Goal: Communication & Community: Answer question/provide support

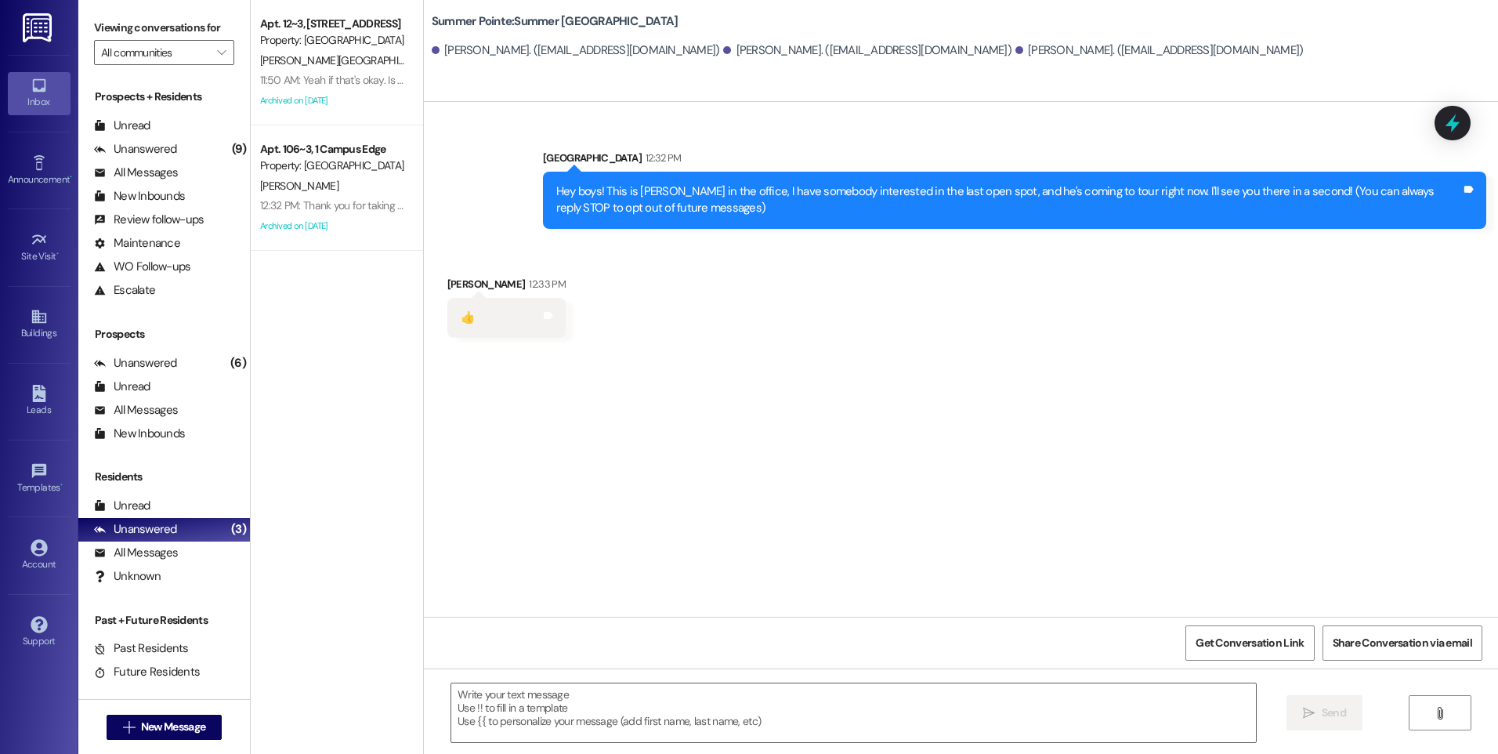
scroll to position [23, 0]
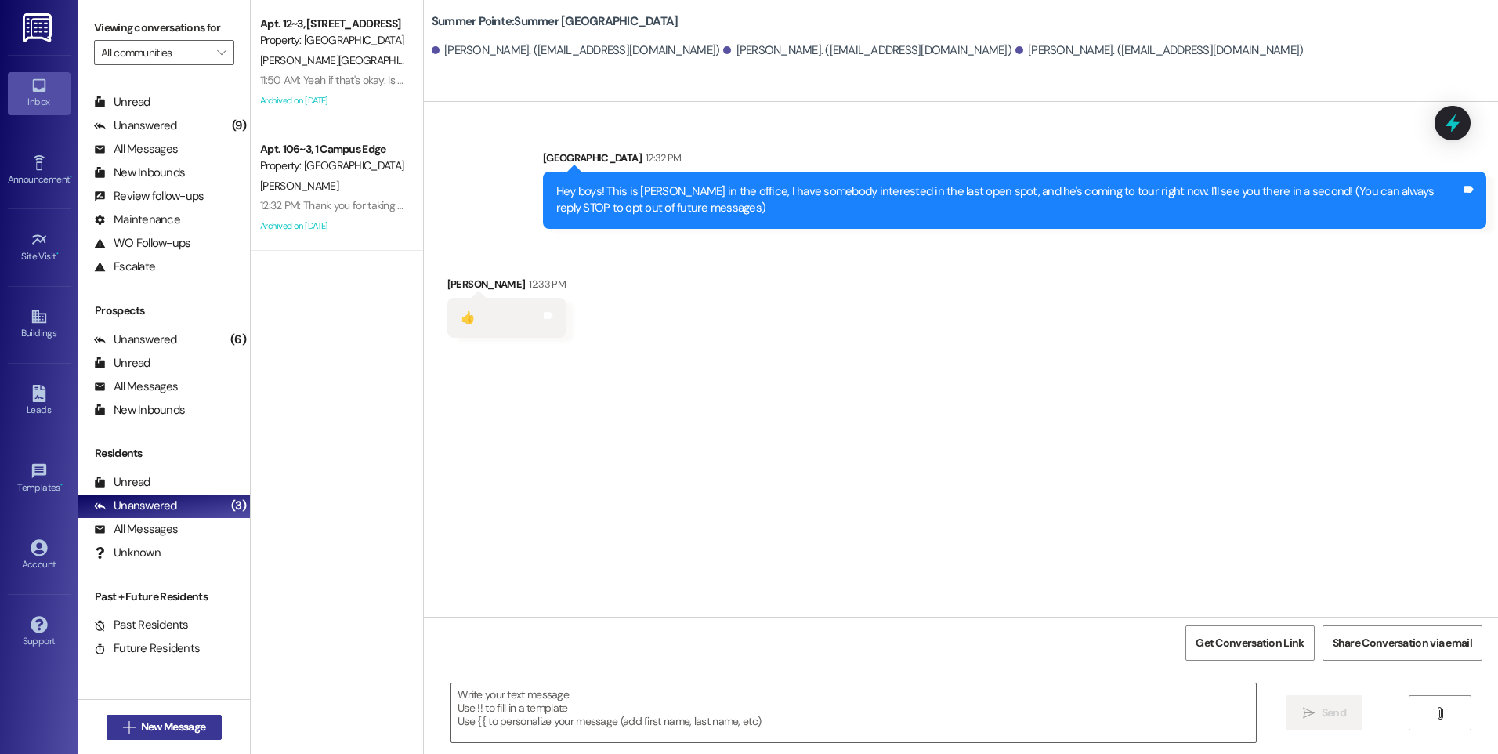
click at [171, 716] on button " New Message" at bounding box center [165, 726] width 116 height 25
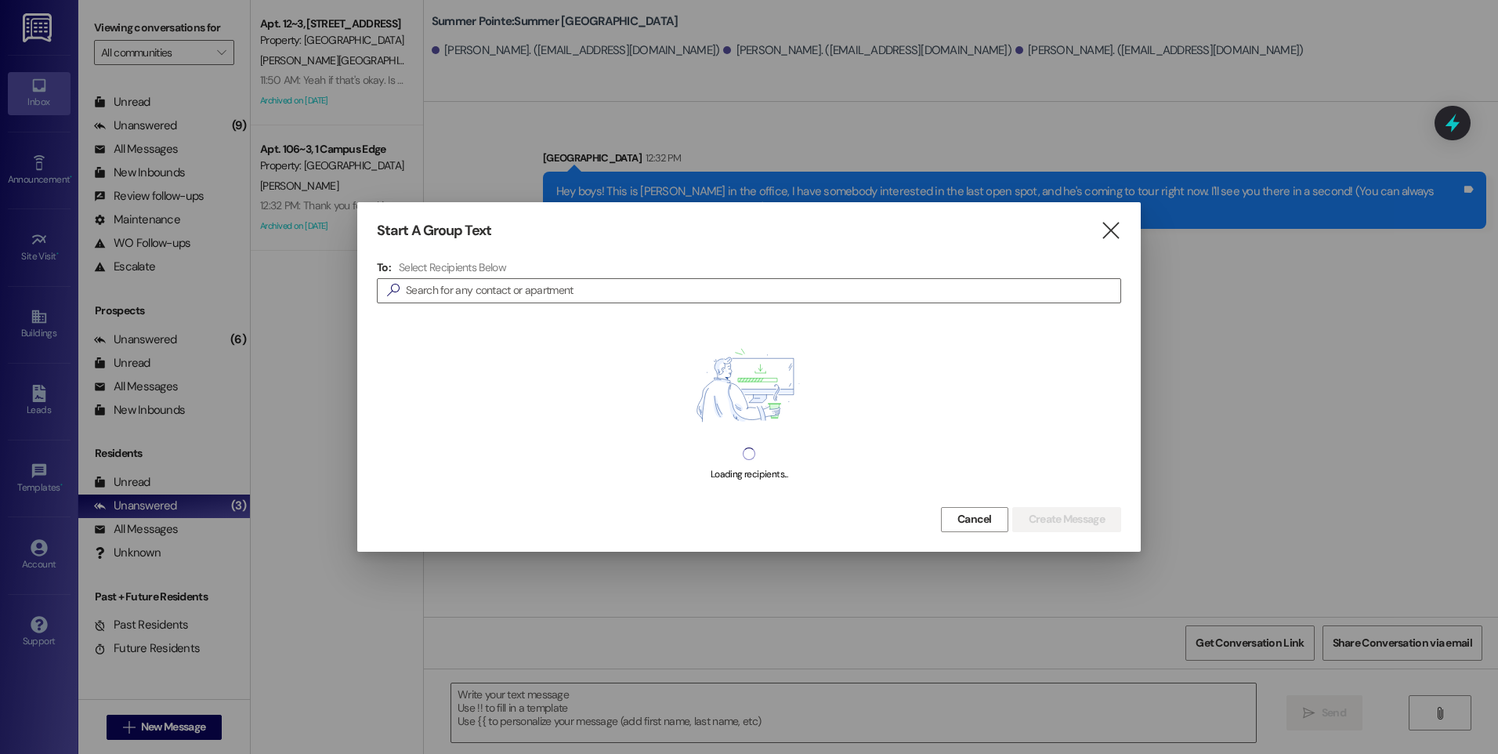
click at [165, 725] on div at bounding box center [749, 377] width 1498 height 754
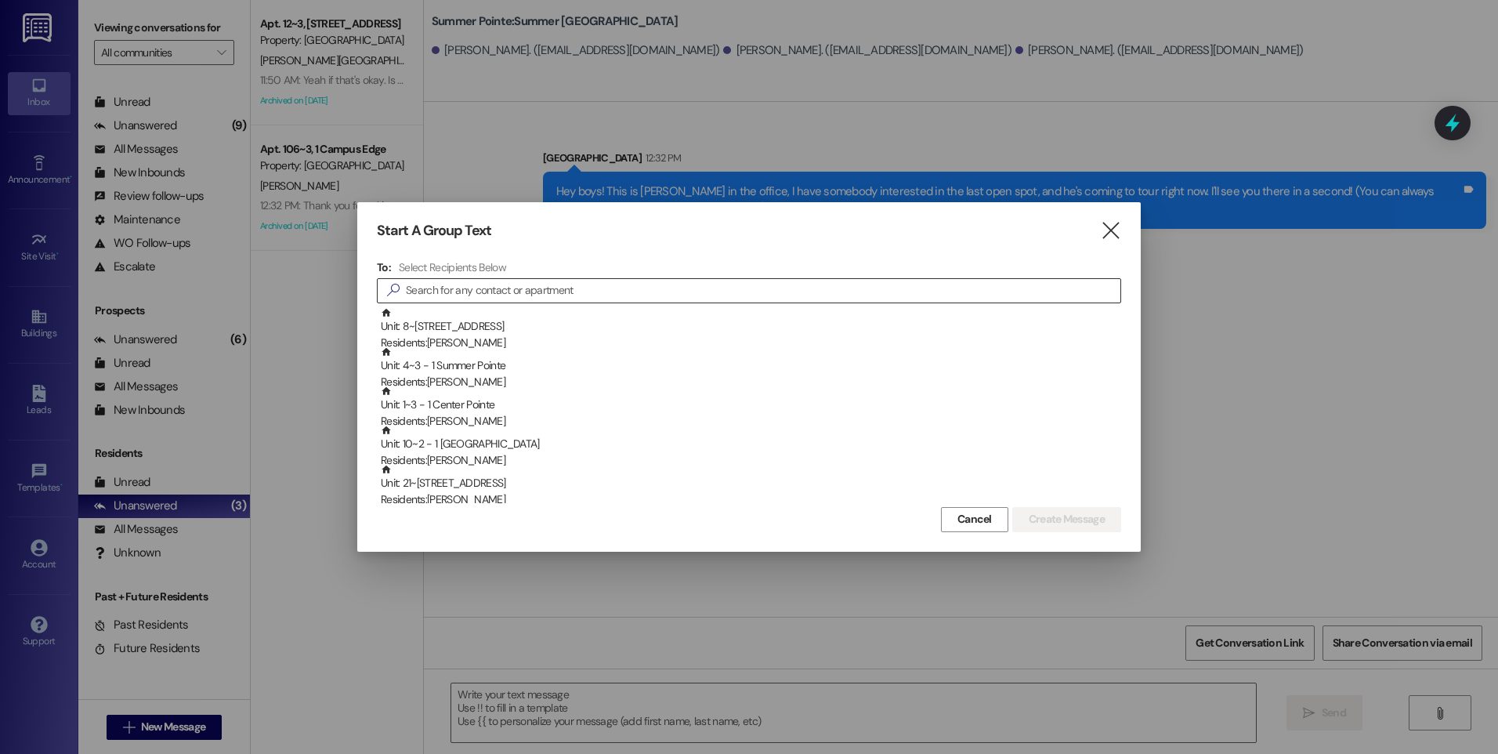
click at [515, 282] on input at bounding box center [763, 291] width 714 height 22
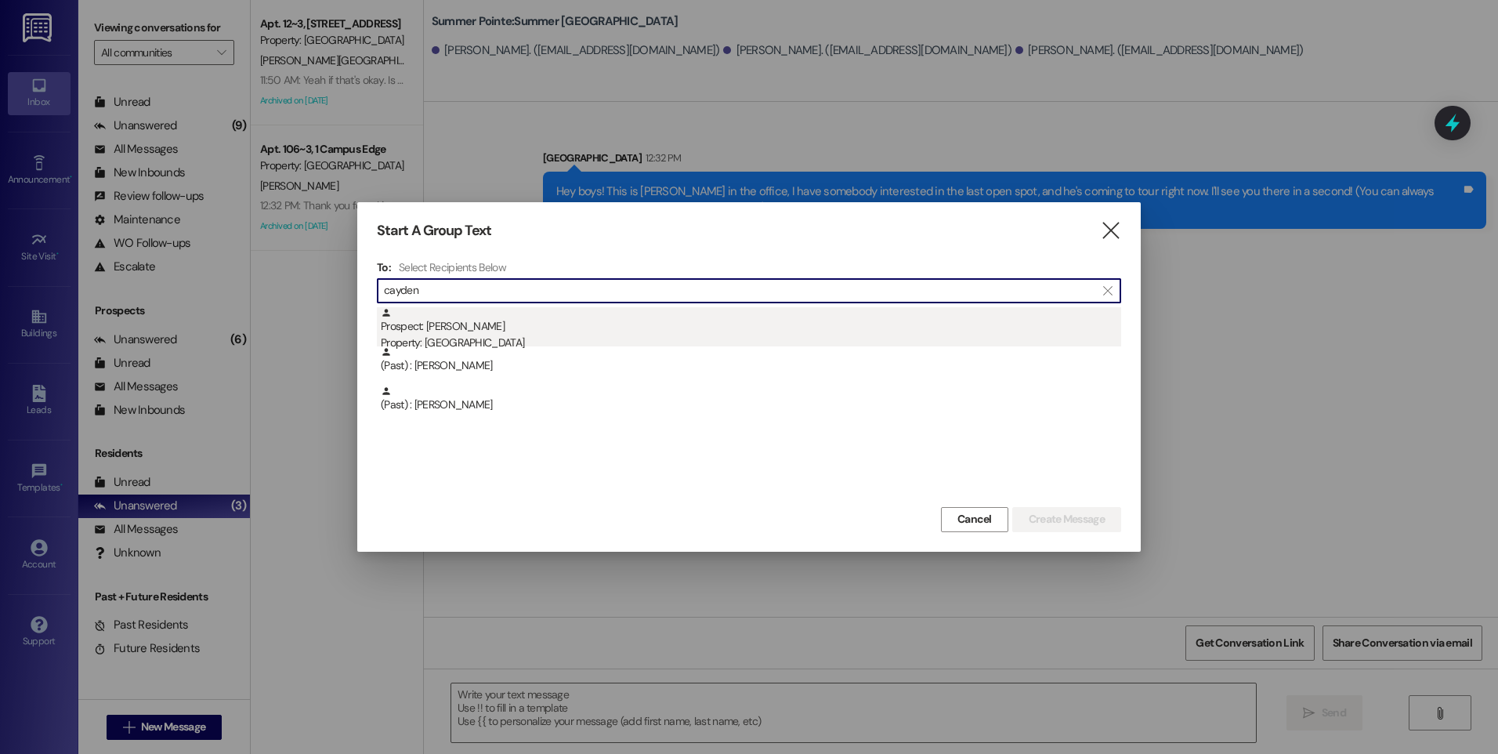
type input "cayden"
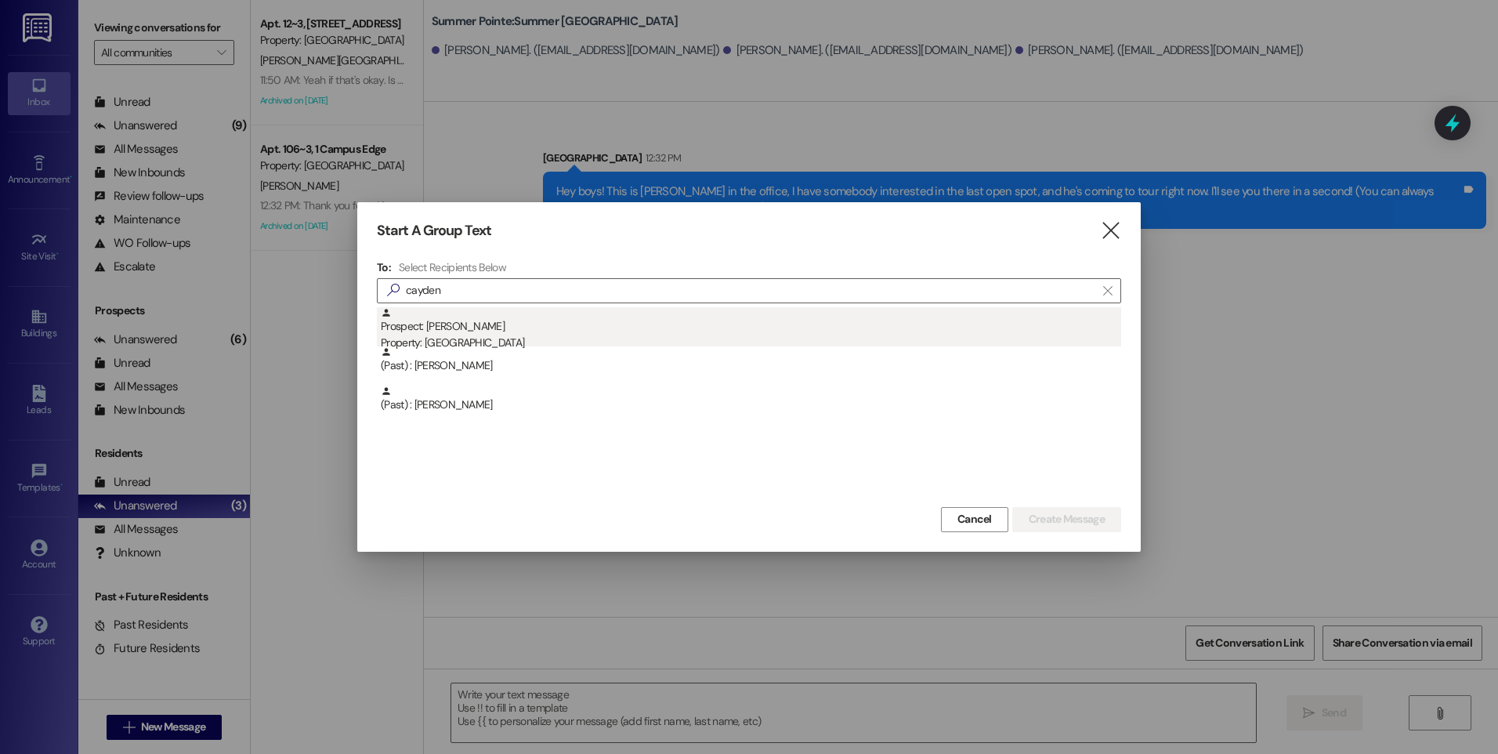
click at [486, 334] on div "Prospect: [PERSON_NAME] Property: Campus Way" at bounding box center [751, 329] width 740 height 45
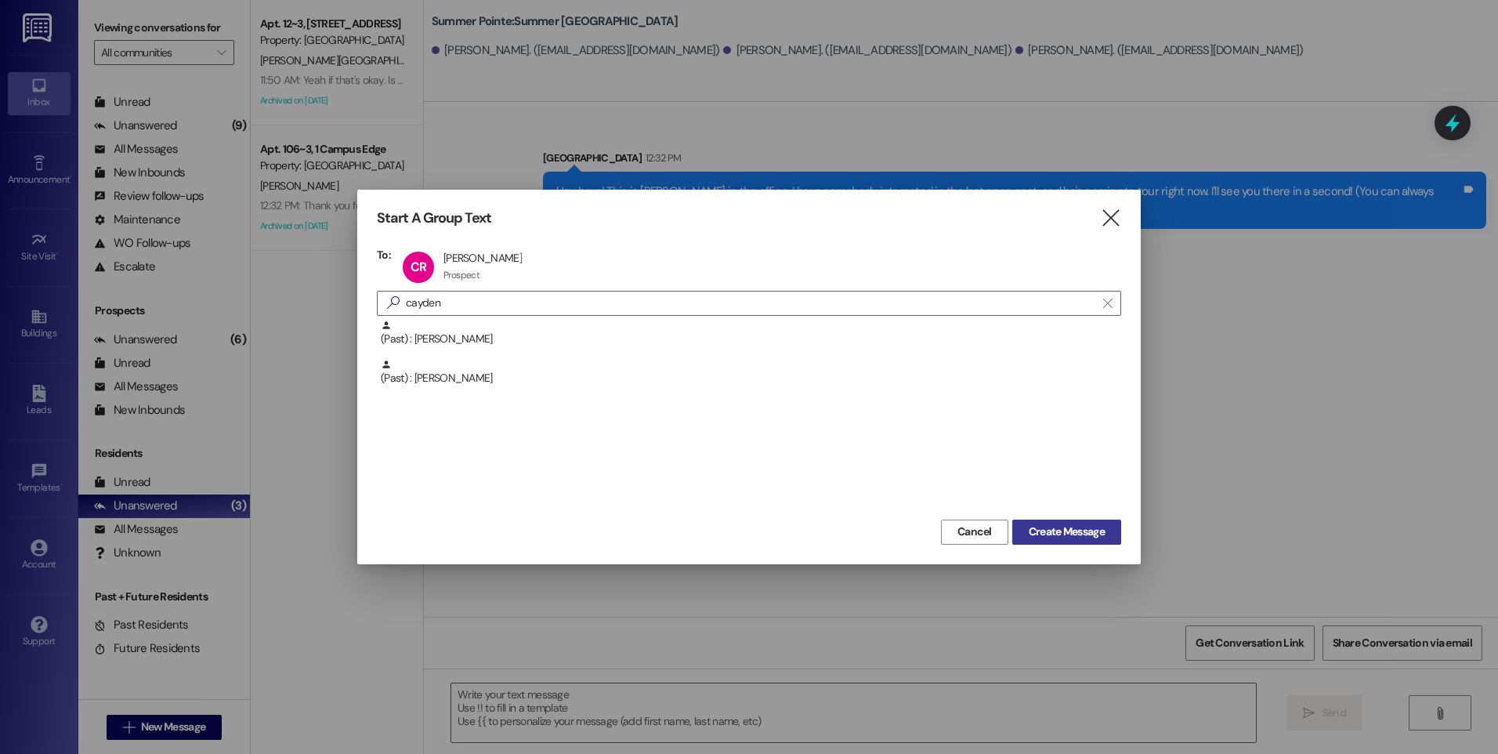
click at [1033, 541] on button "Create Message" at bounding box center [1066, 531] width 109 height 25
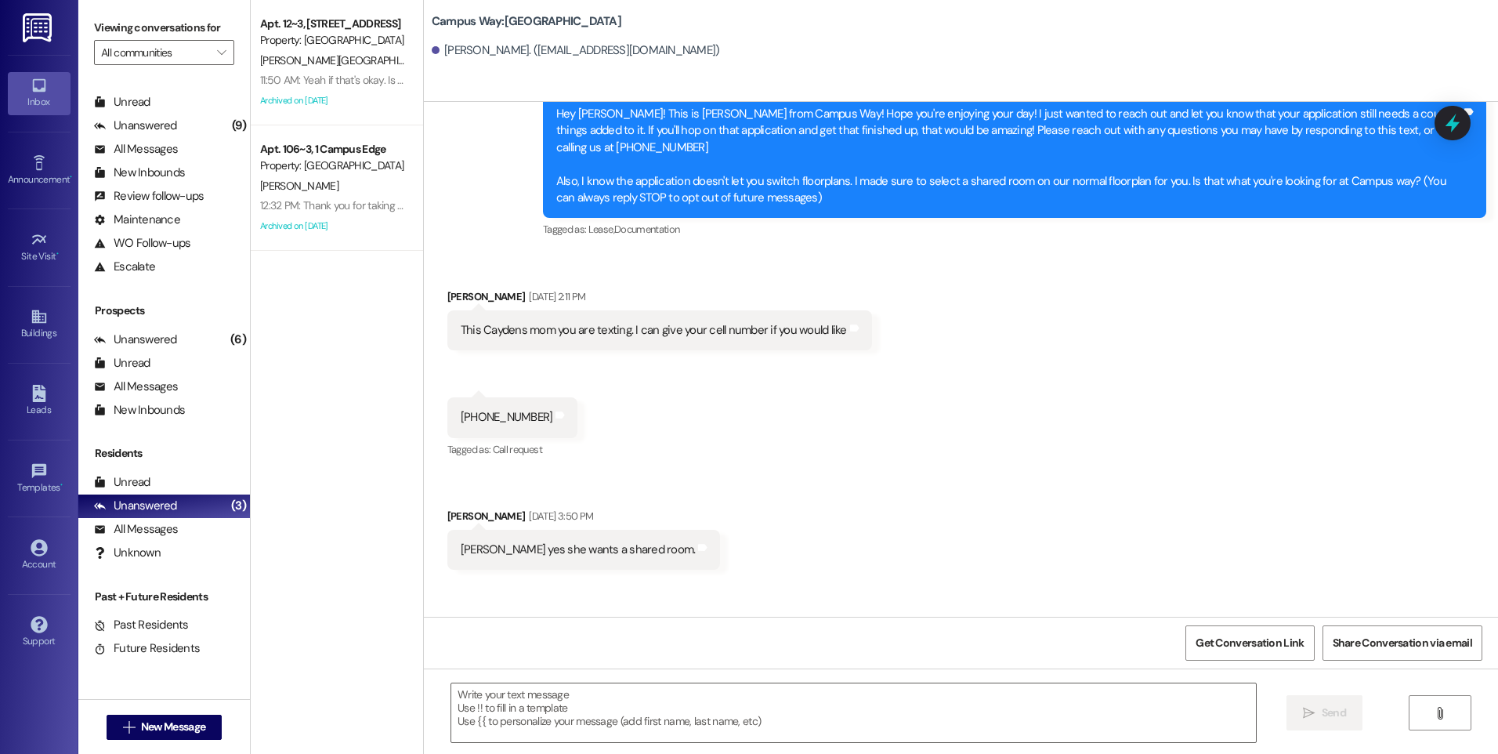
scroll to position [142, 0]
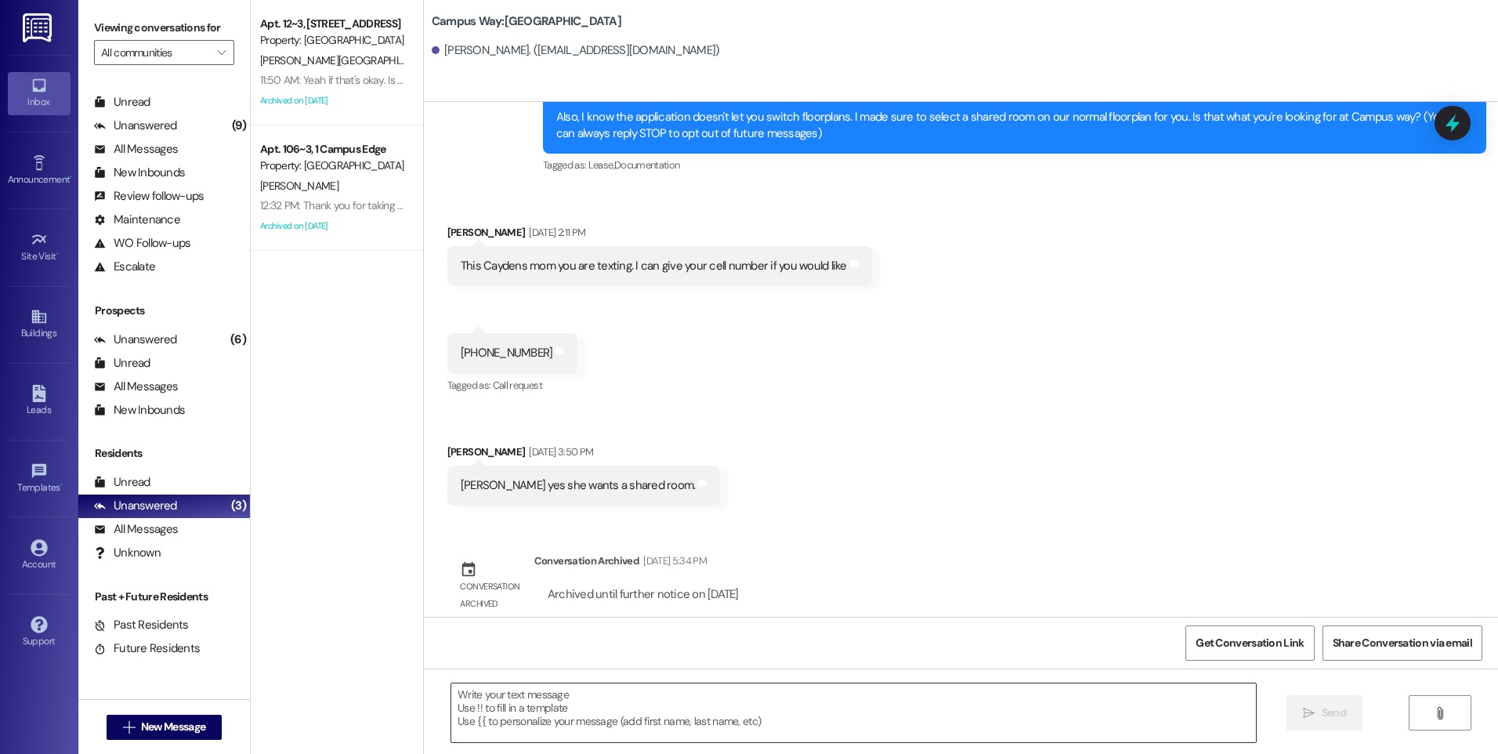
click at [739, 707] on textarea at bounding box center [853, 712] width 804 height 59
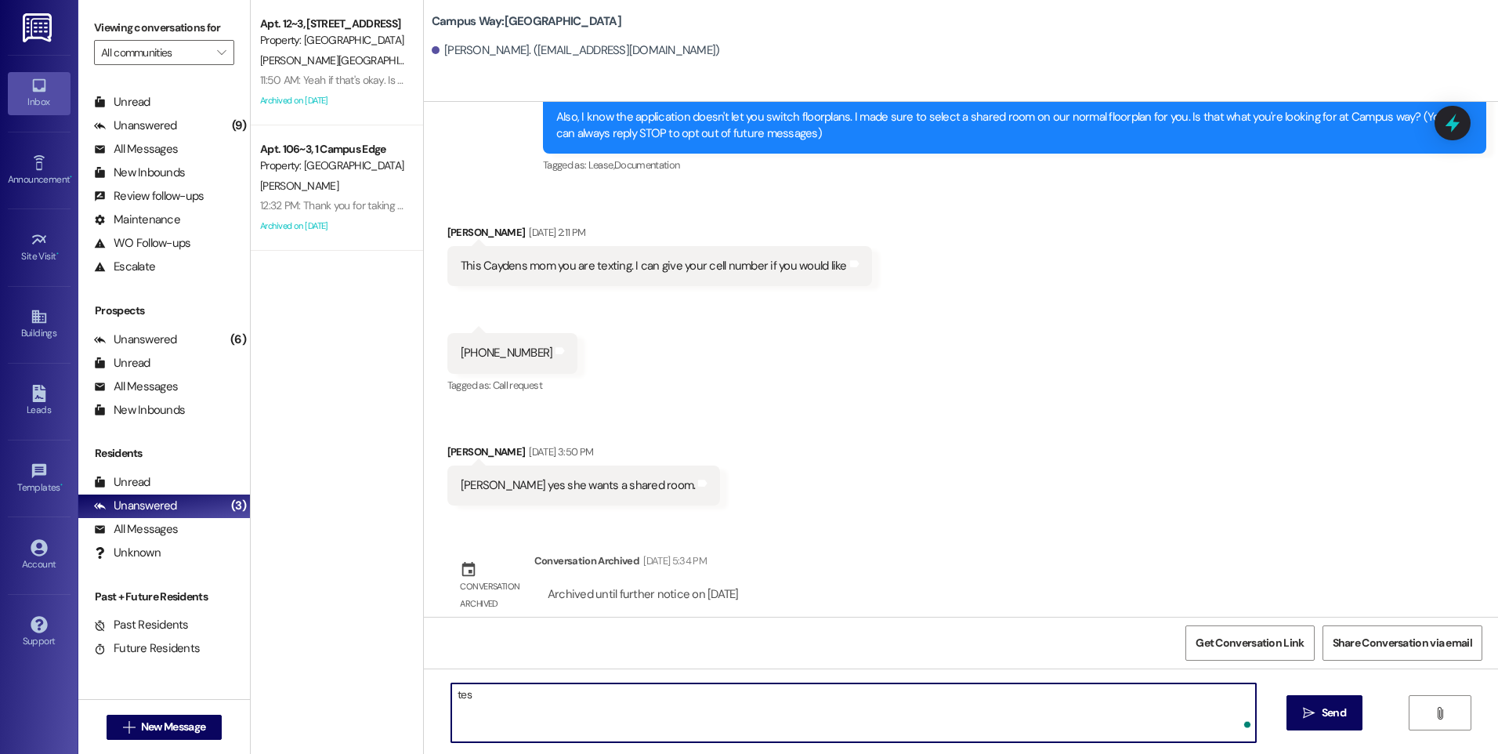
type textarea "test"
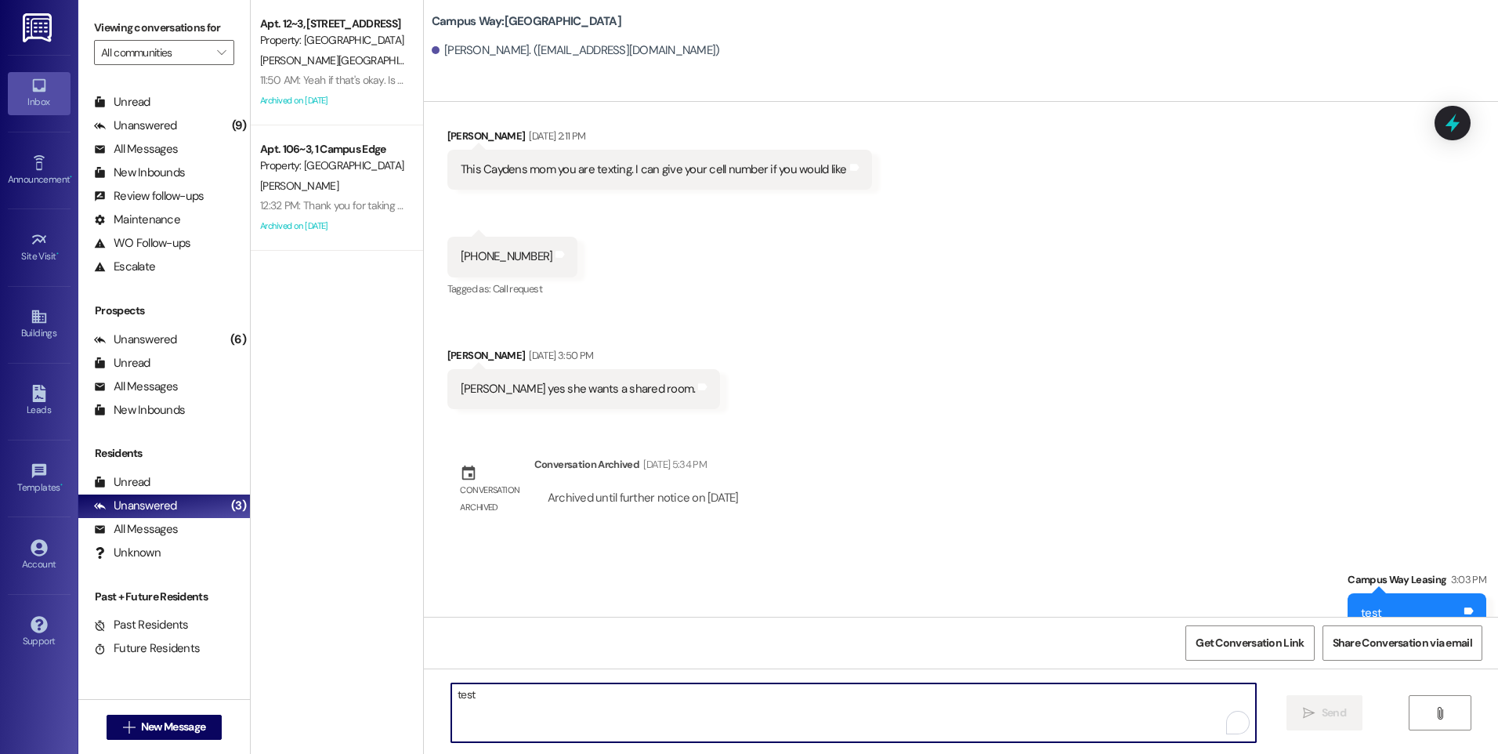
scroll to position [251, 0]
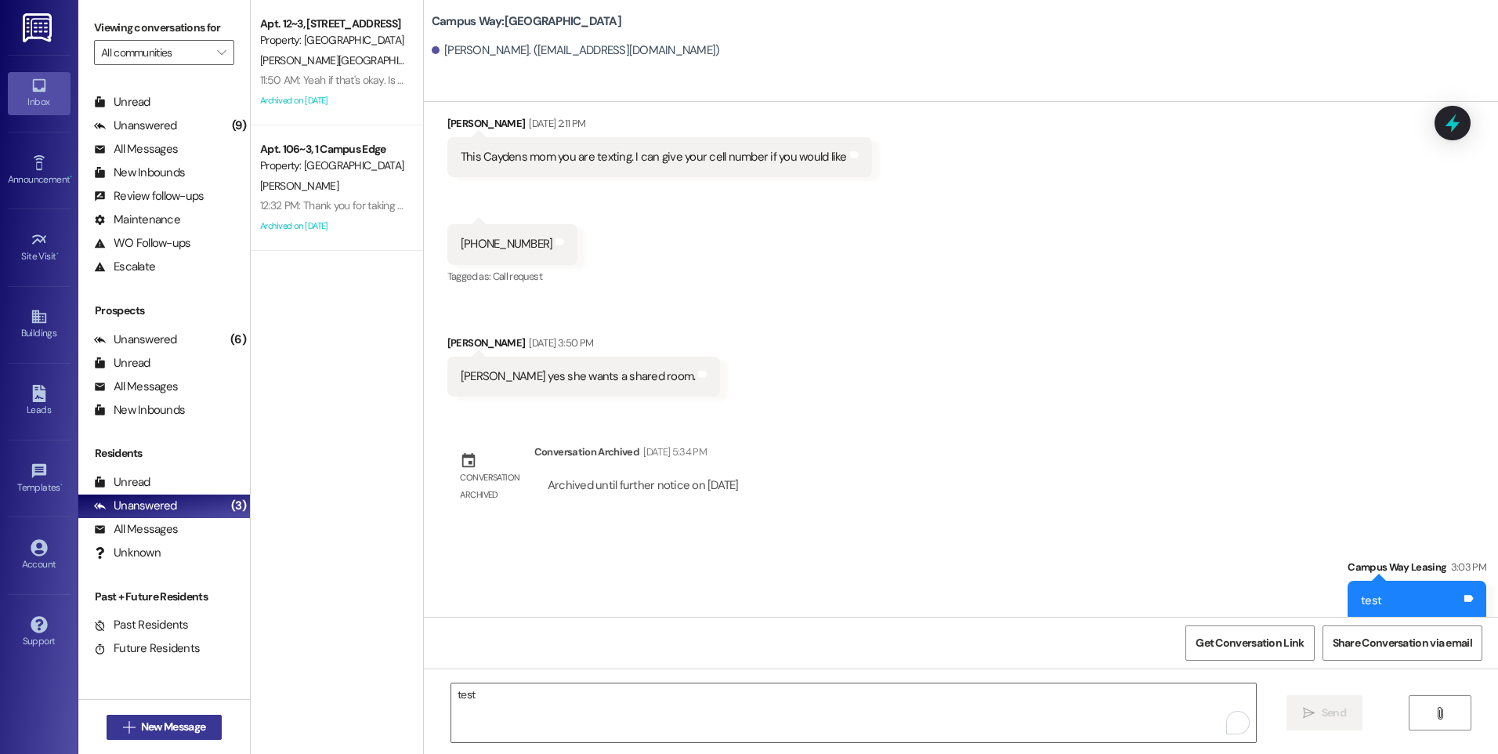
click at [175, 721] on span "New Message" at bounding box center [173, 726] width 64 height 16
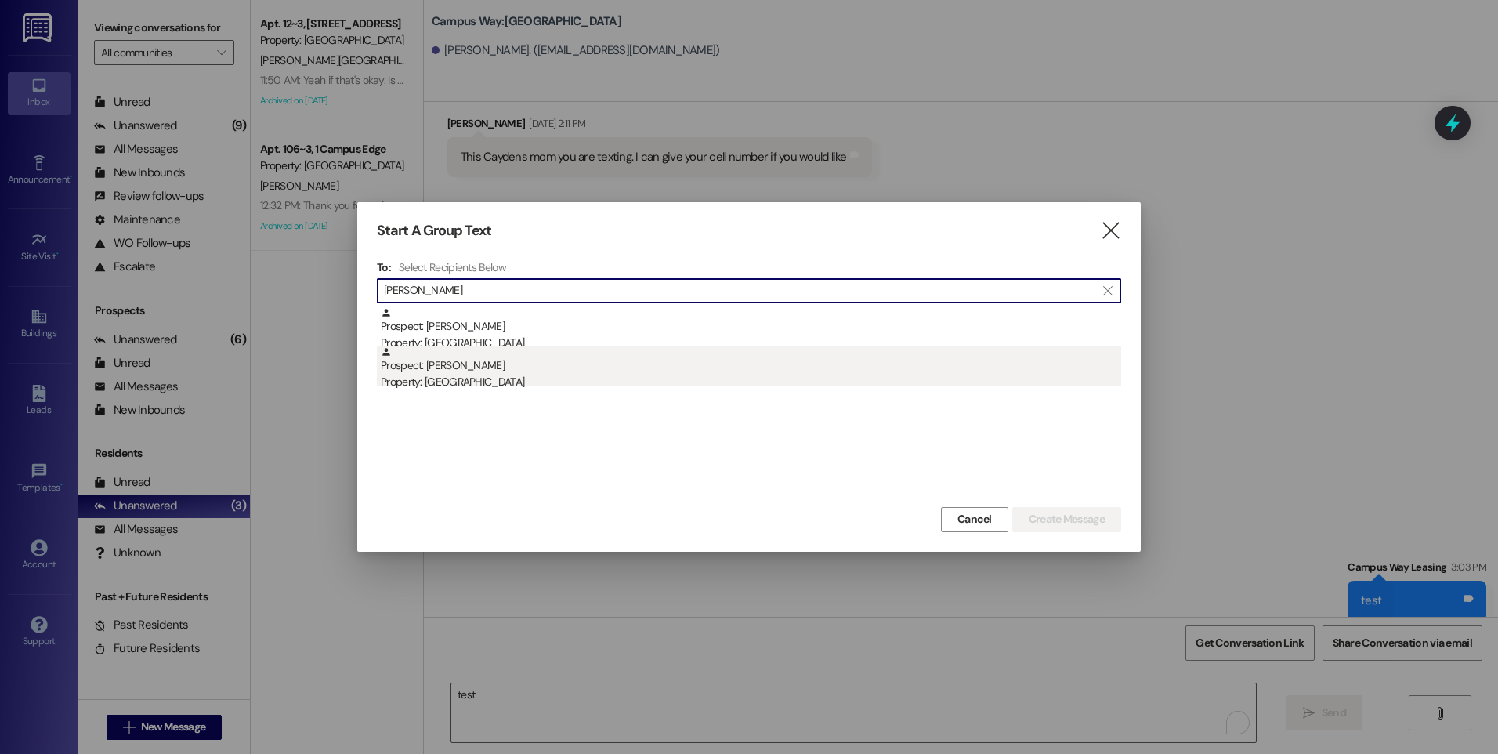
type input "[PERSON_NAME]"
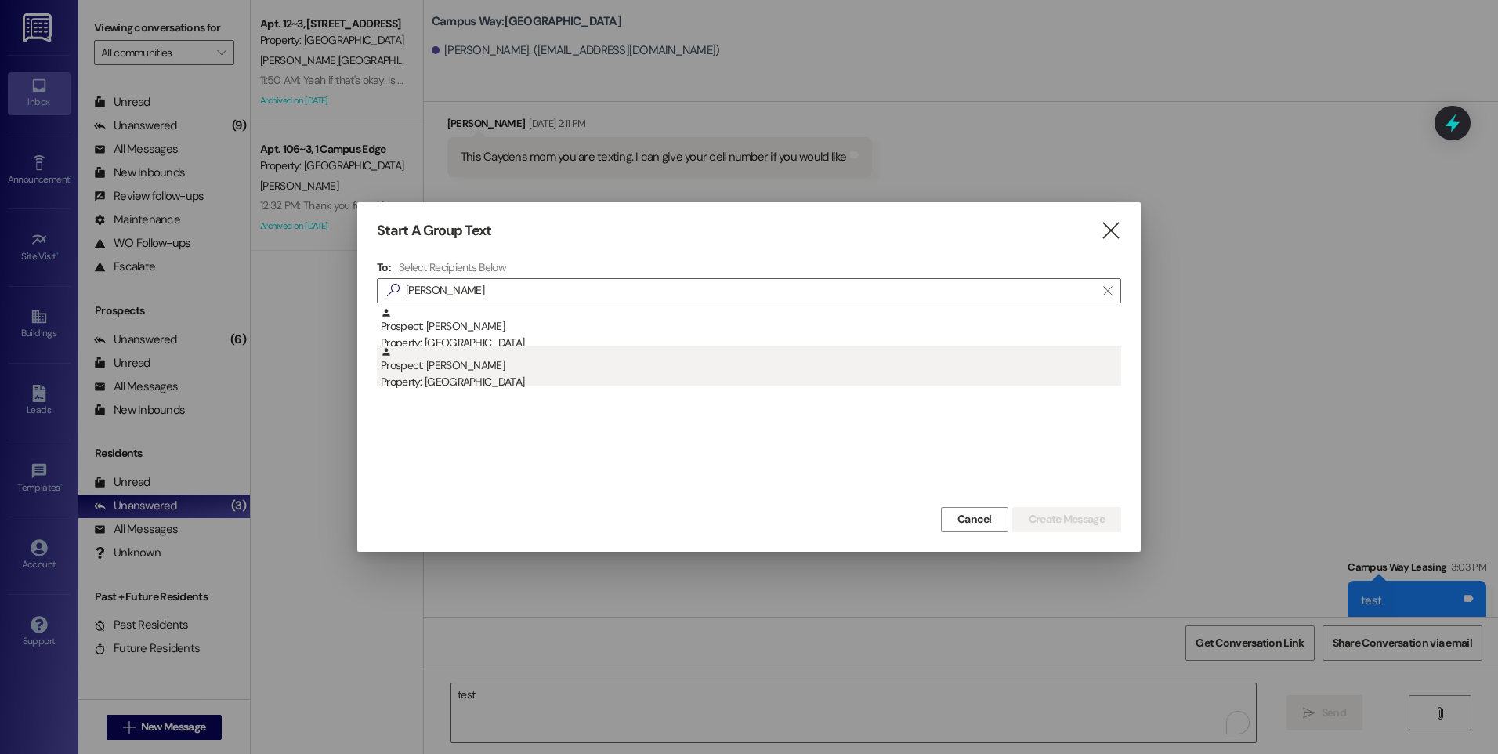
click at [468, 371] on div "Prospect: [PERSON_NAME] Property: Campus Way" at bounding box center [751, 368] width 740 height 45
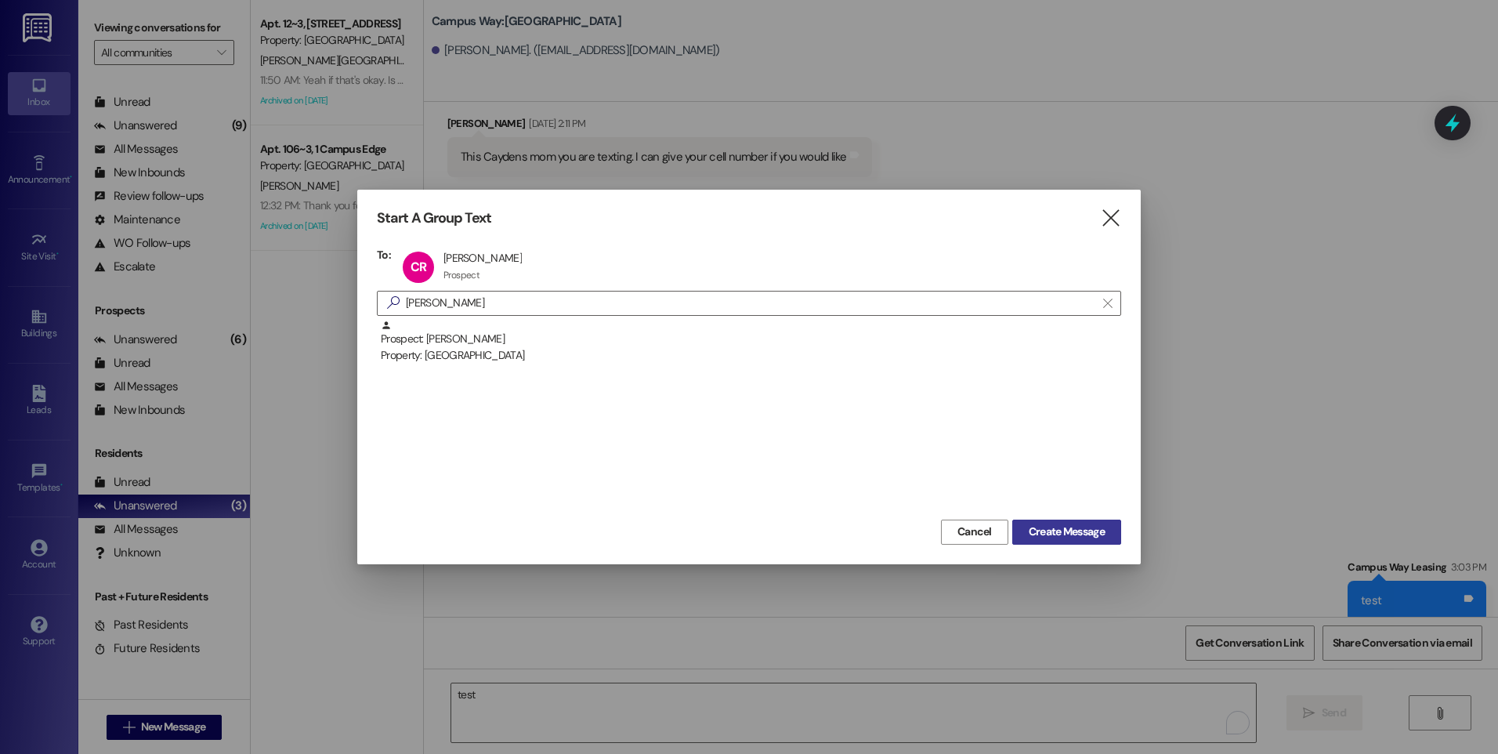
click at [1046, 533] on span "Create Message" at bounding box center [1066, 531] width 76 height 16
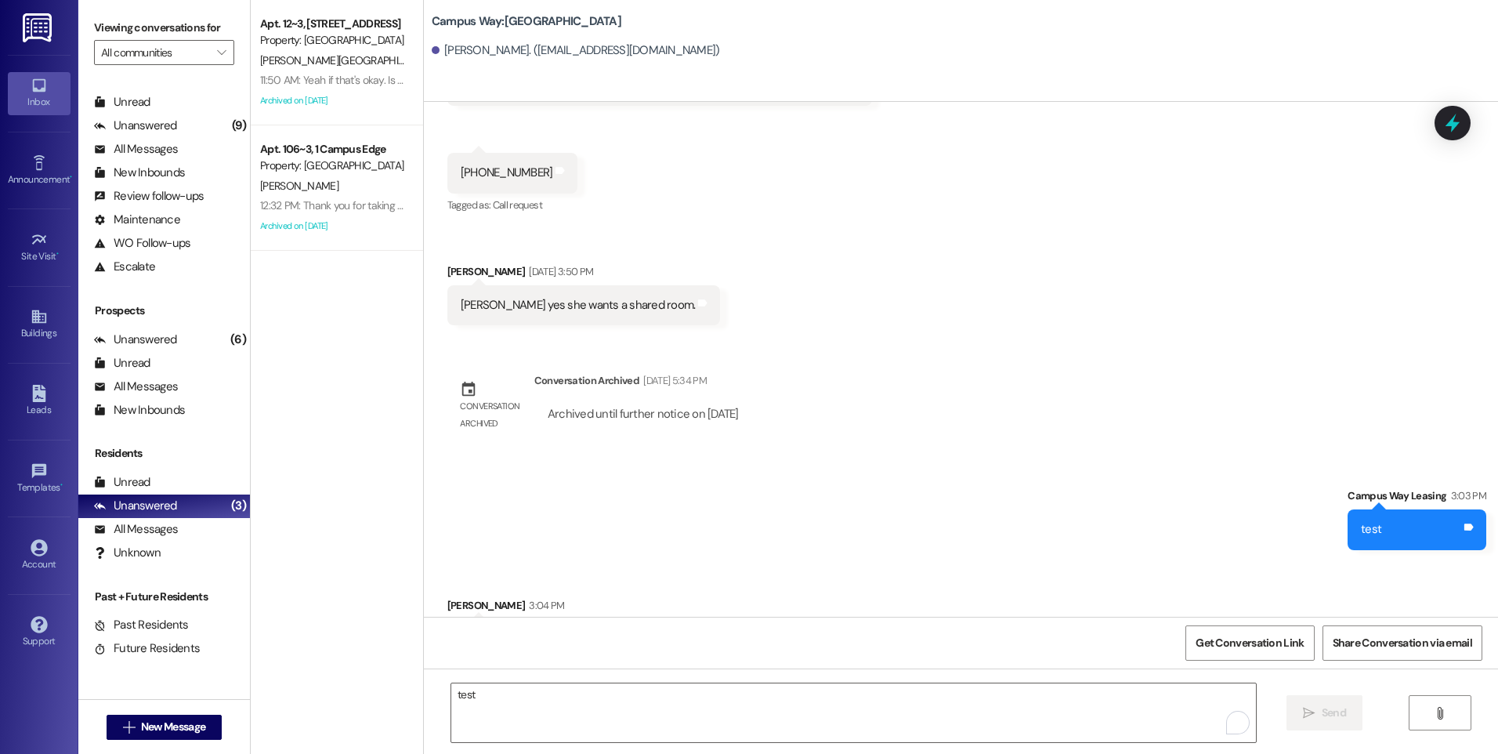
scroll to position [360, 0]
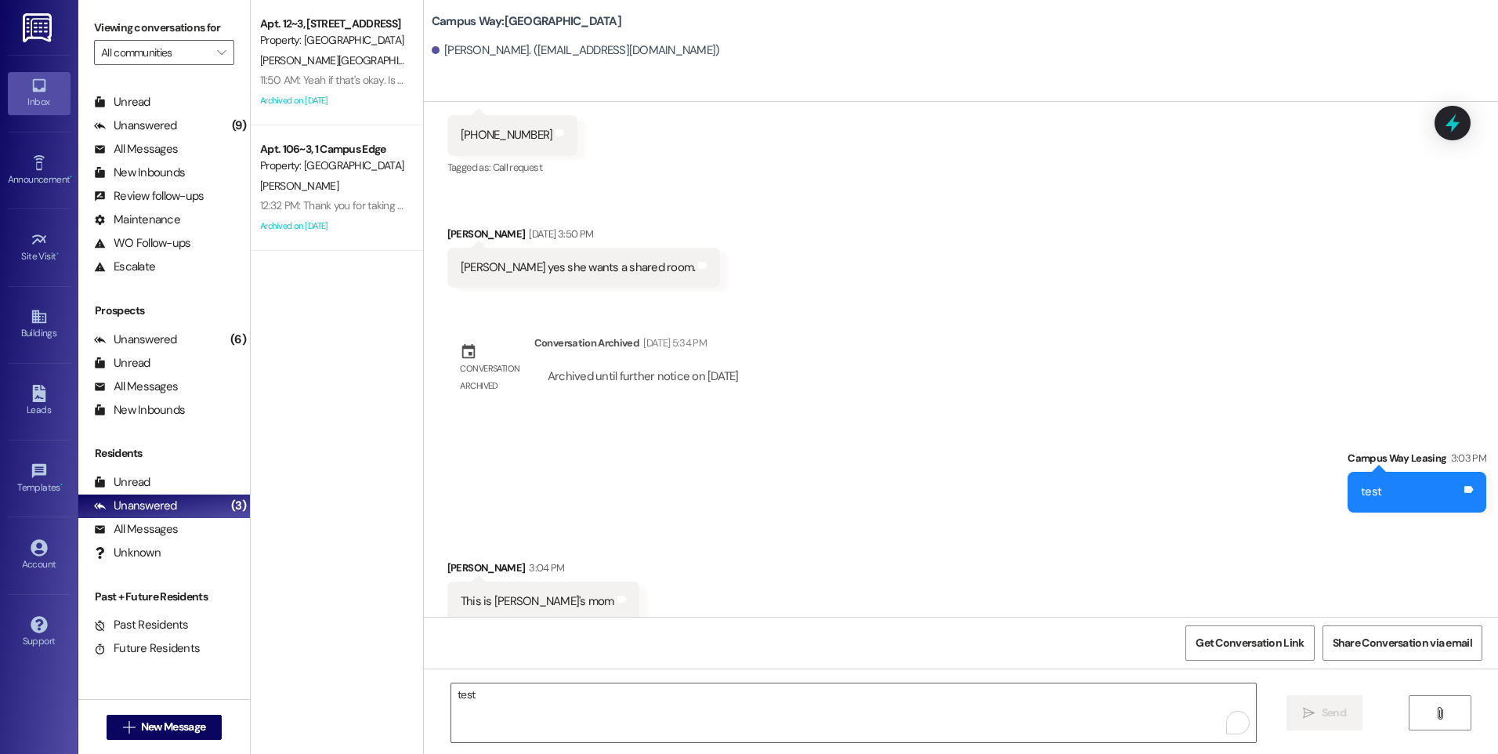
click at [683, 660] on div "Get Conversation Link Share Conversation via email" at bounding box center [961, 642] width 1074 height 52
click at [714, 686] on textarea "test" at bounding box center [853, 712] width 804 height 59
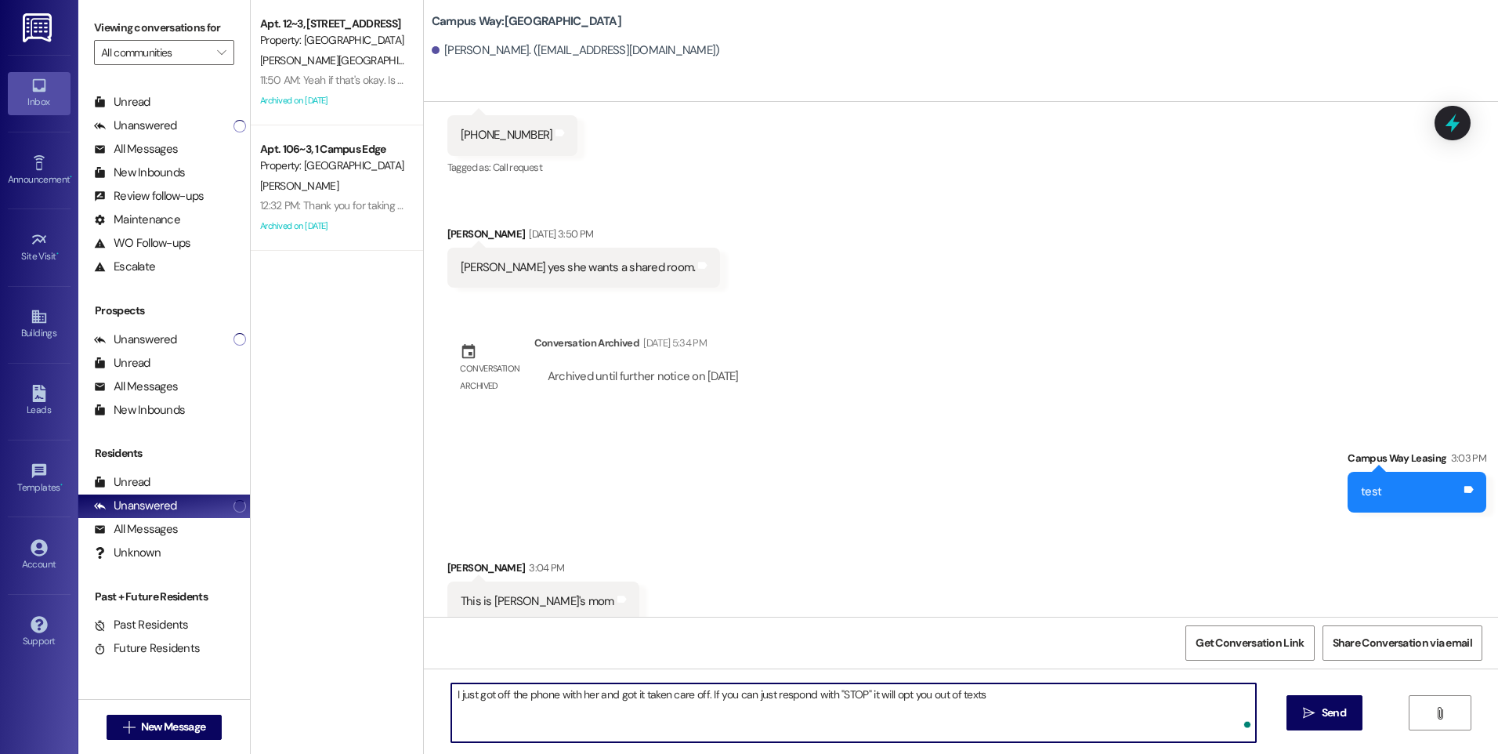
type textarea "I just got off the phone with her and got it taken care off. If you can just re…"
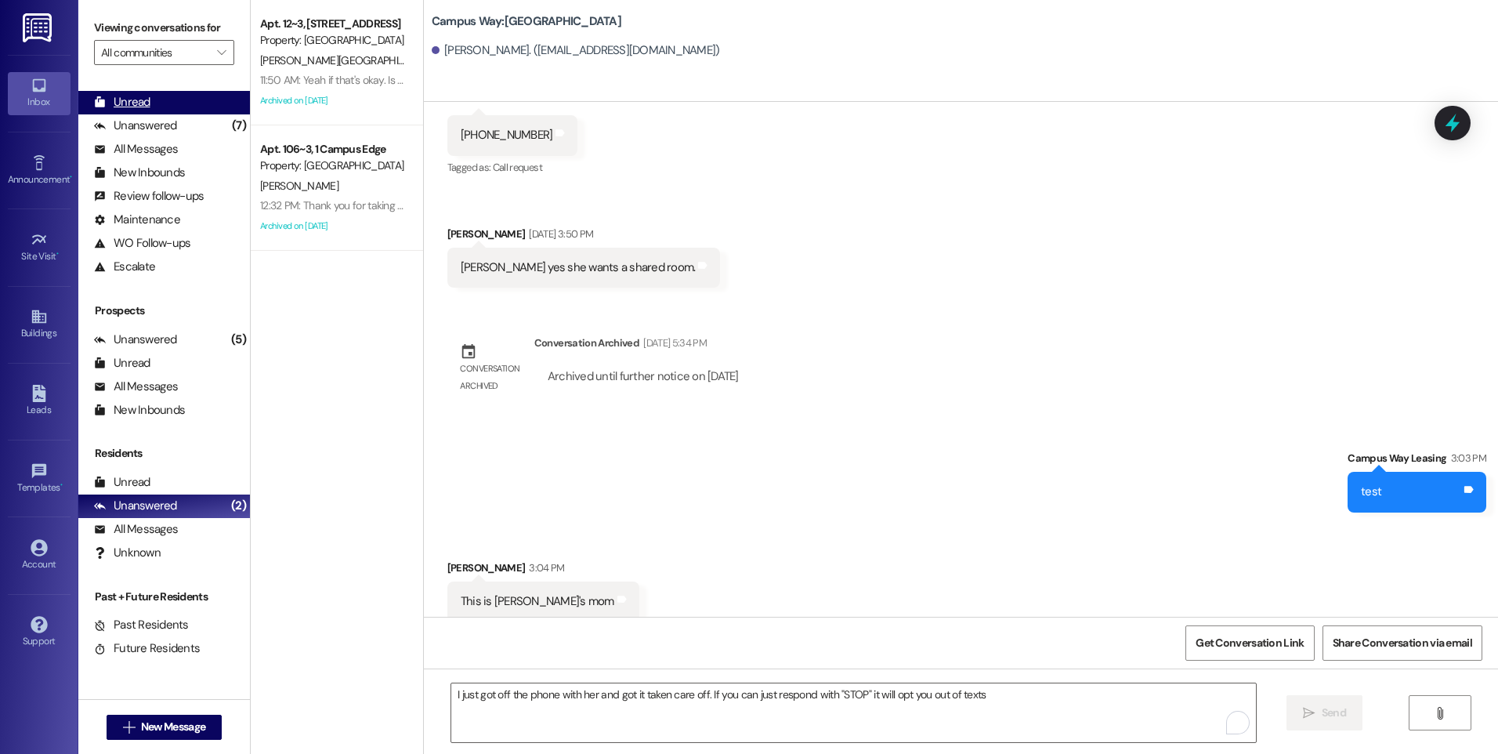
click at [167, 110] on div "Unread (0)" at bounding box center [164, 102] width 172 height 23
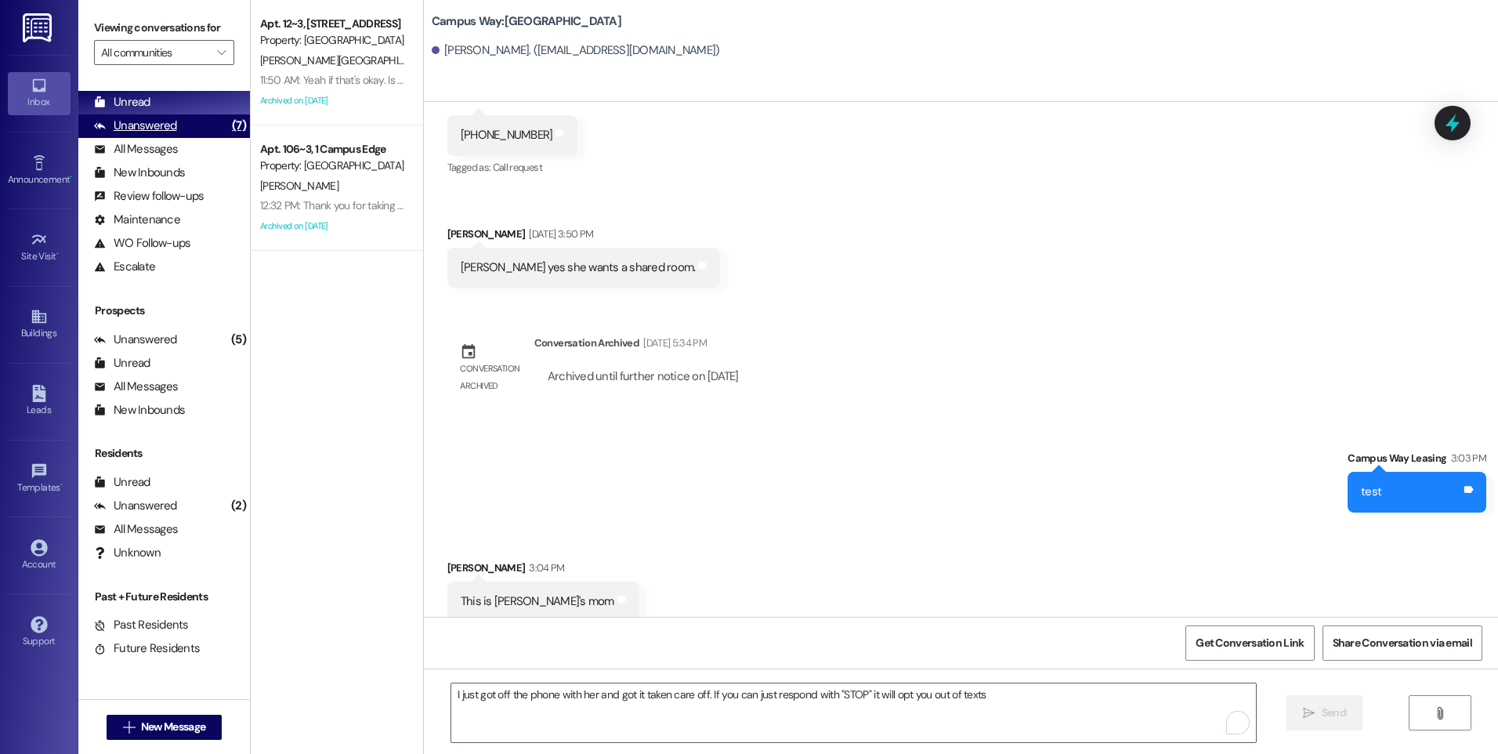
click at [132, 136] on div "Unanswered (7)" at bounding box center [164, 125] width 172 height 23
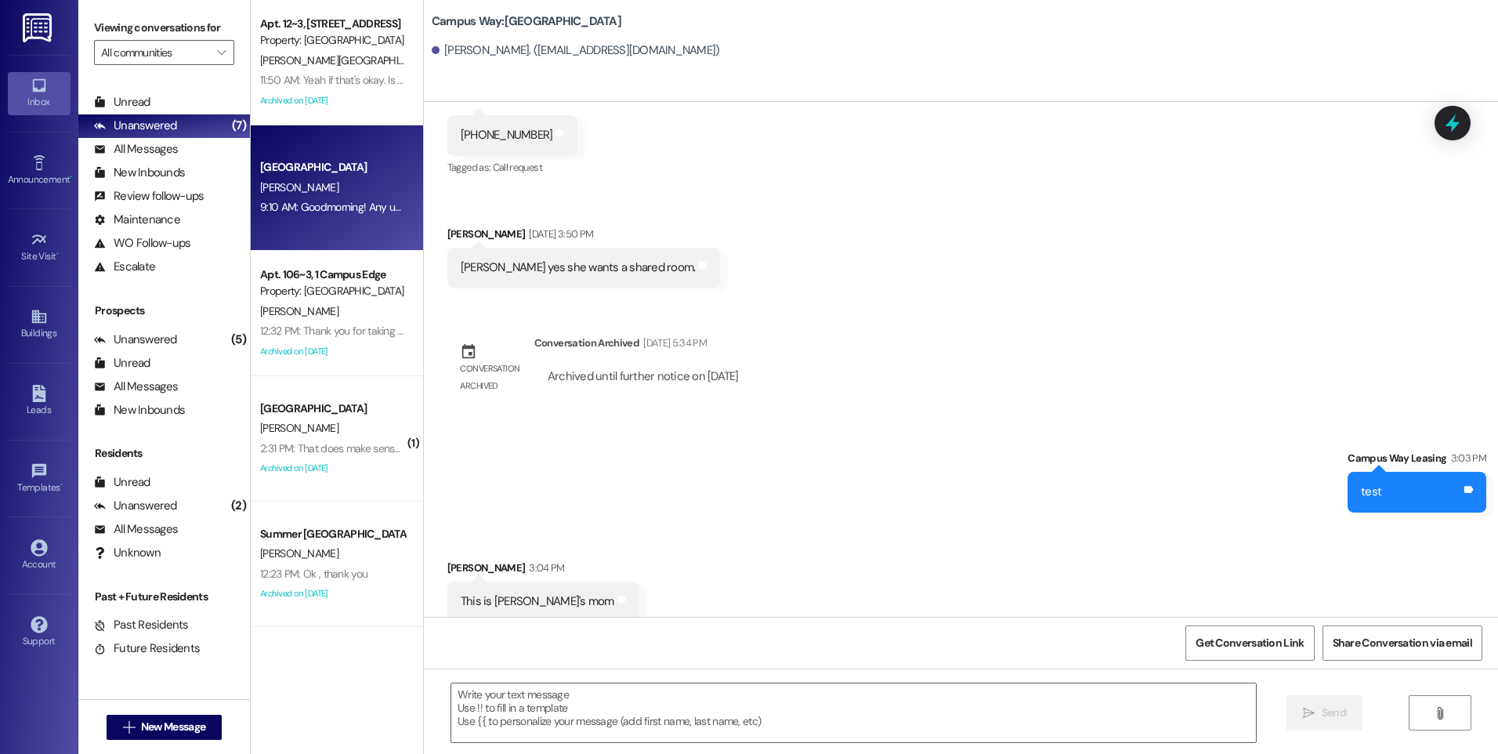
click at [346, 187] on div "[PERSON_NAME]" at bounding box center [332, 188] width 148 height 20
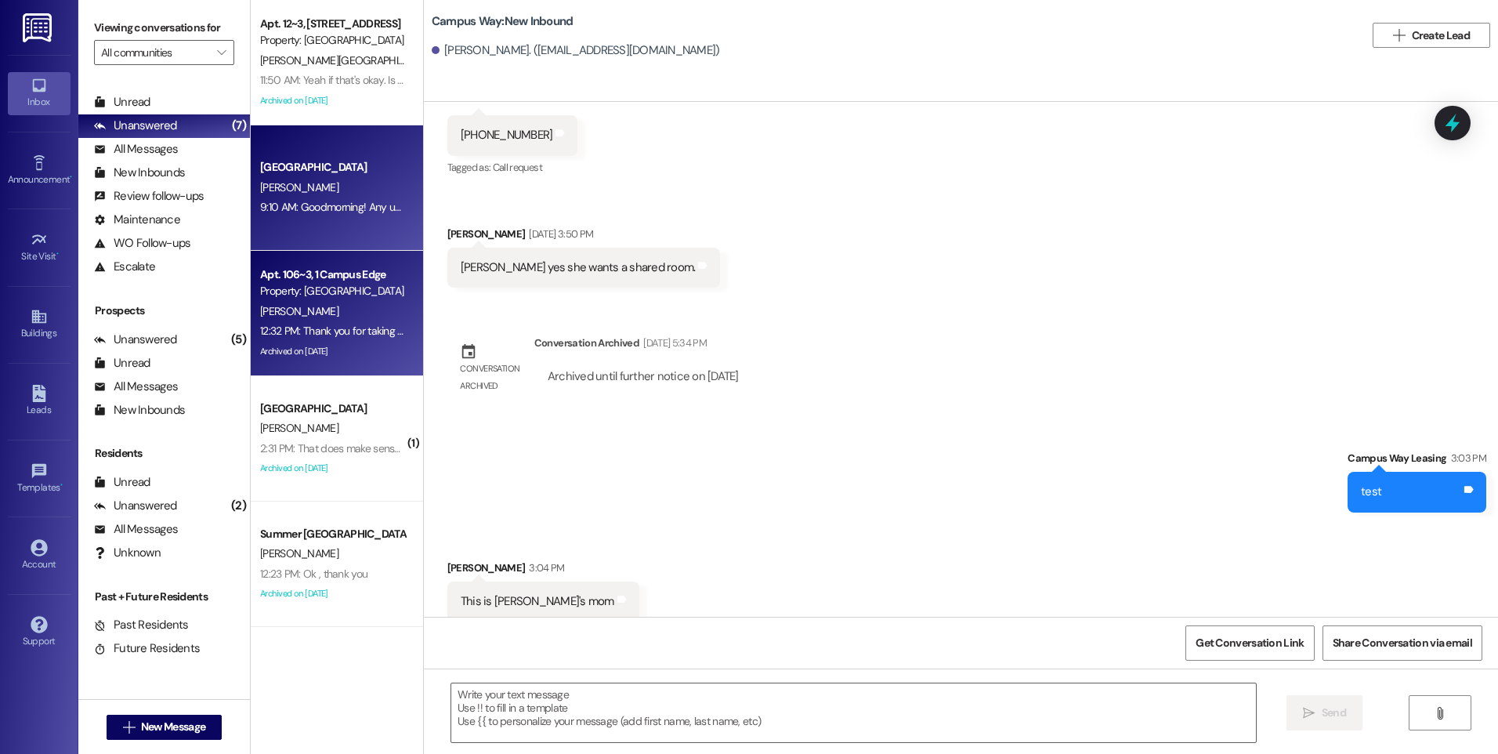
scroll to position [309, 0]
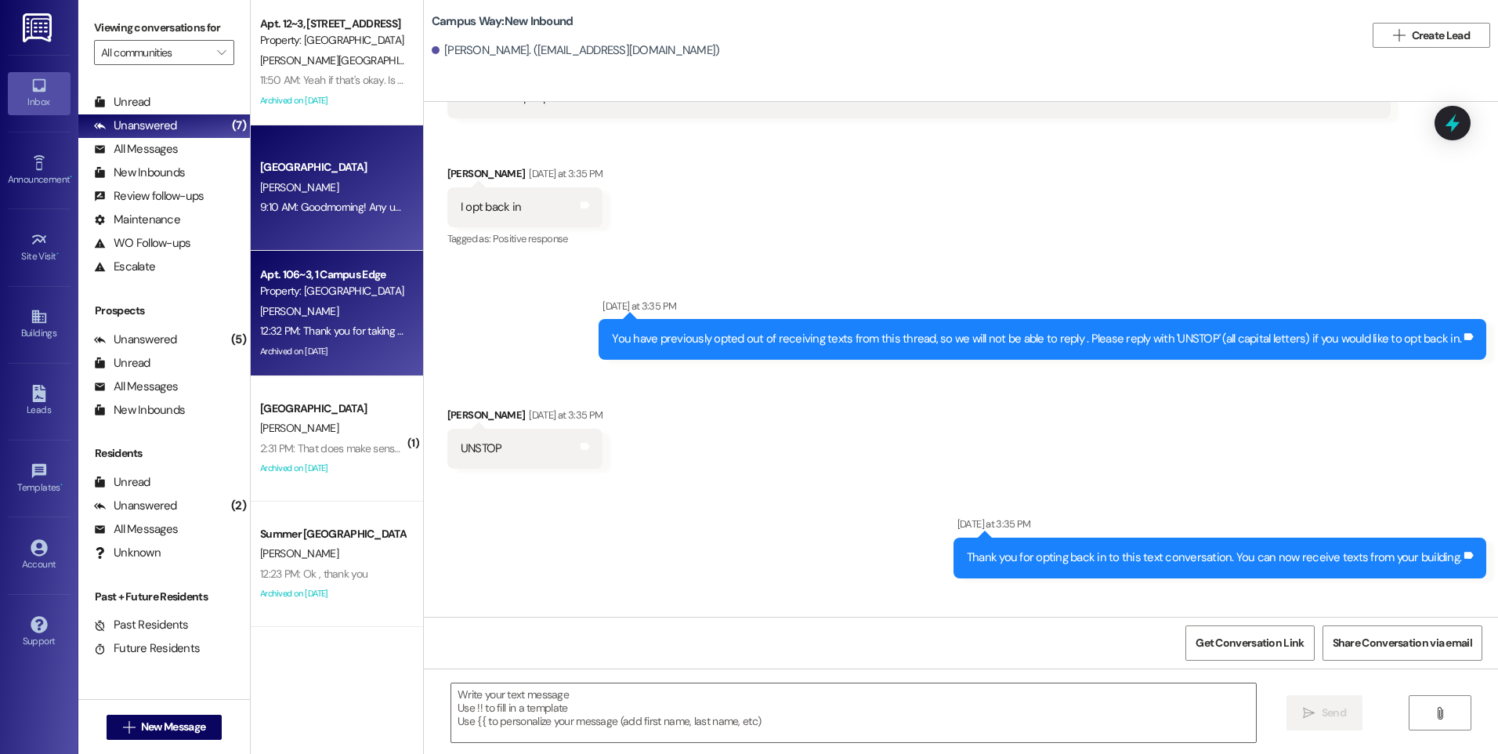
click at [320, 296] on div "Property: [GEOGRAPHIC_DATA]" at bounding box center [332, 291] width 145 height 16
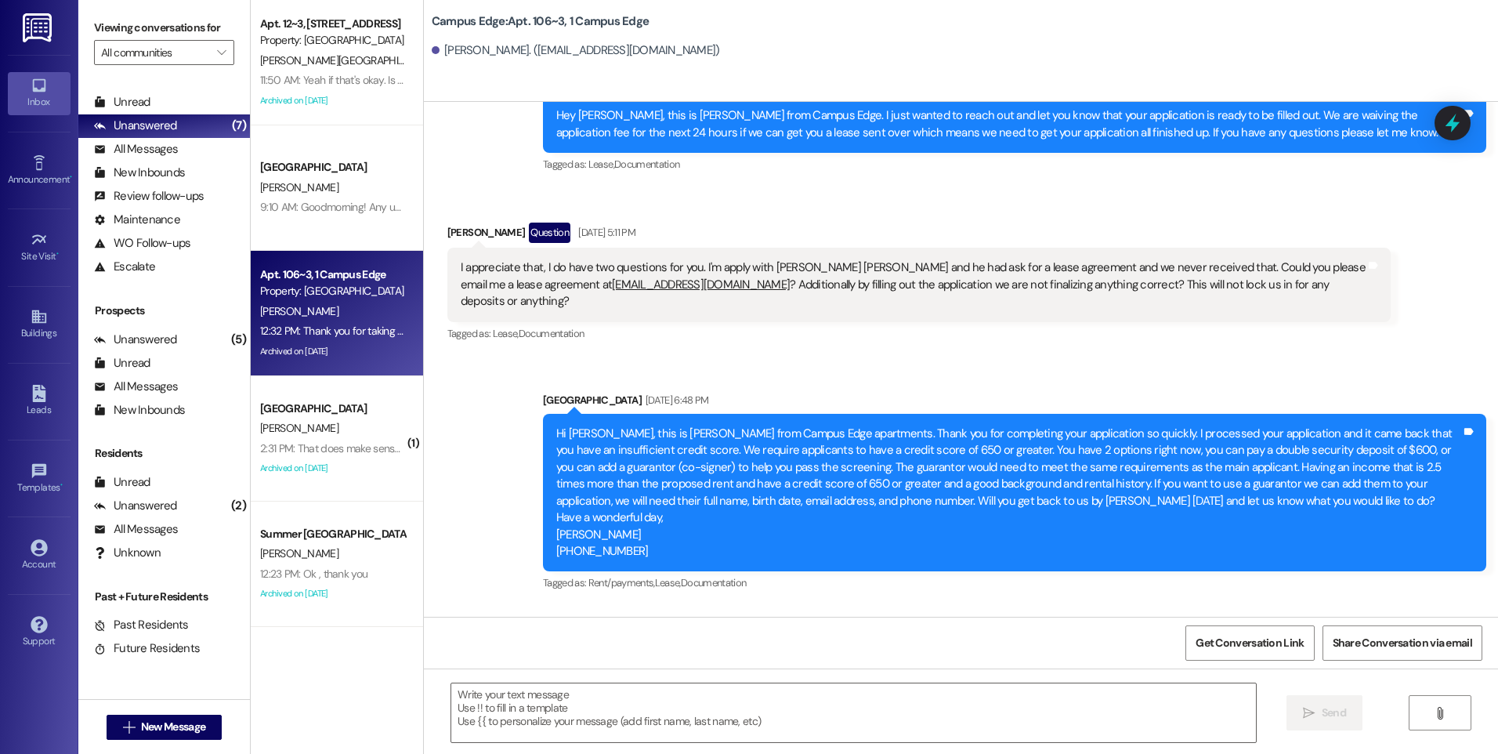
scroll to position [17854, 0]
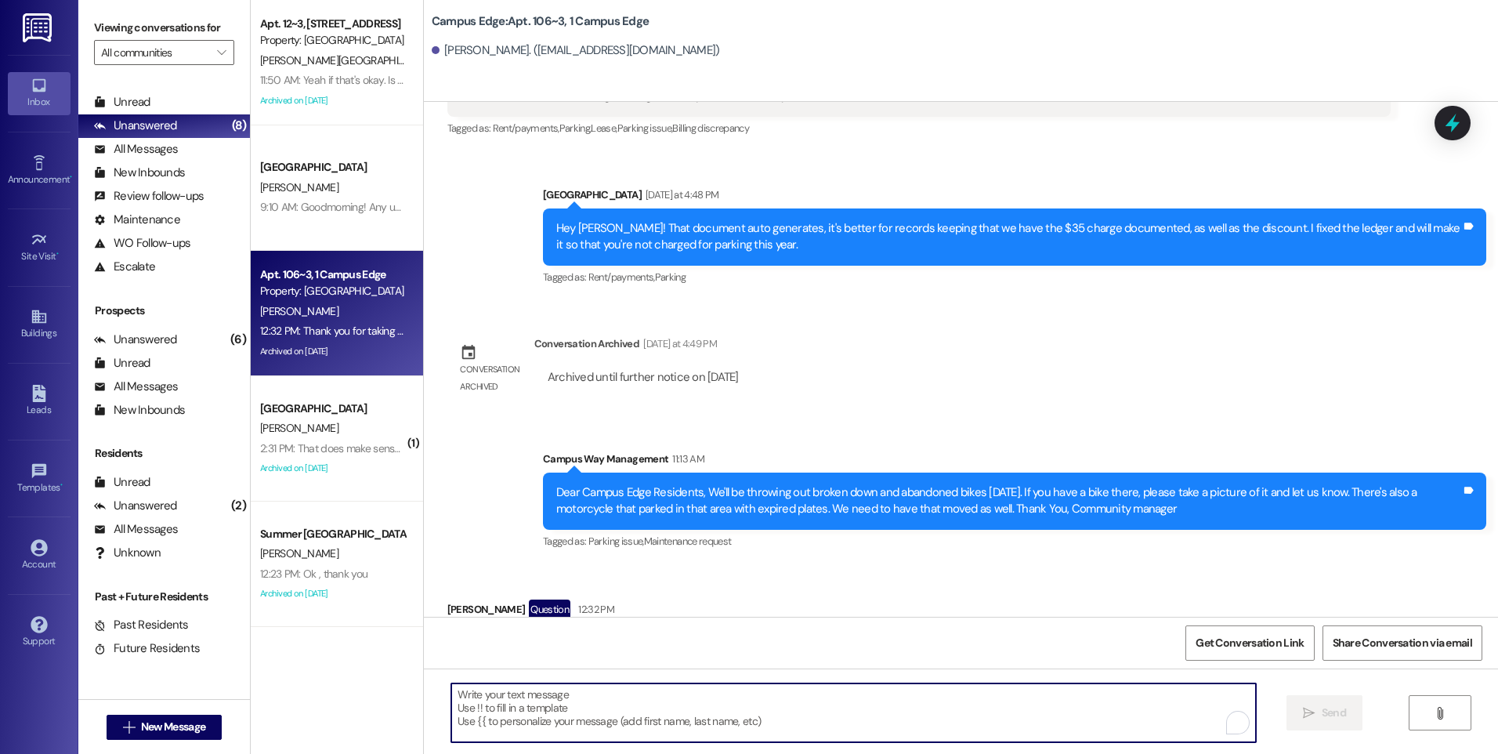
click at [855, 700] on textarea "To enrich screen reader interactions, please activate Accessibility in Grammarl…" at bounding box center [853, 712] width 804 height 59
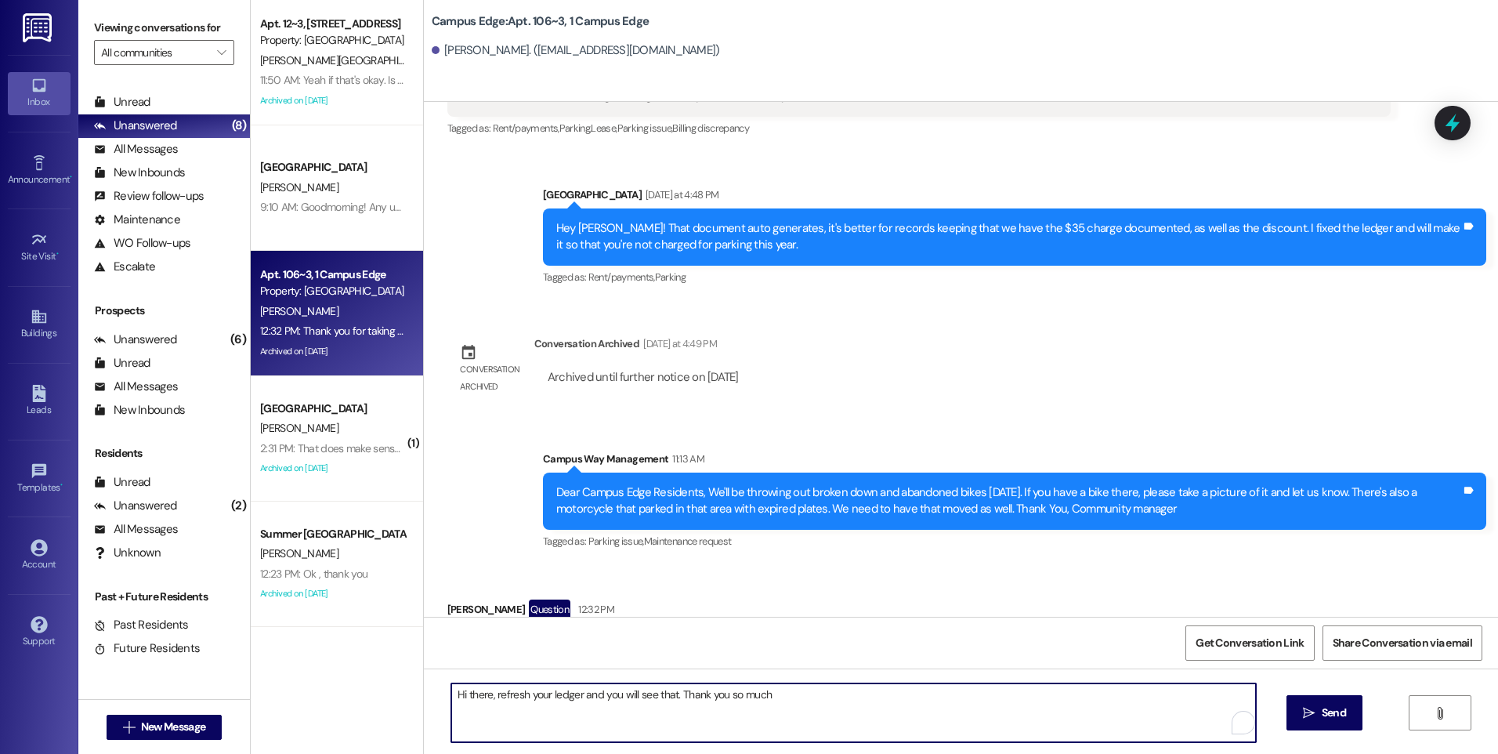
type textarea "Hi there, refresh your ledger and you will see that. Thank you so much!"
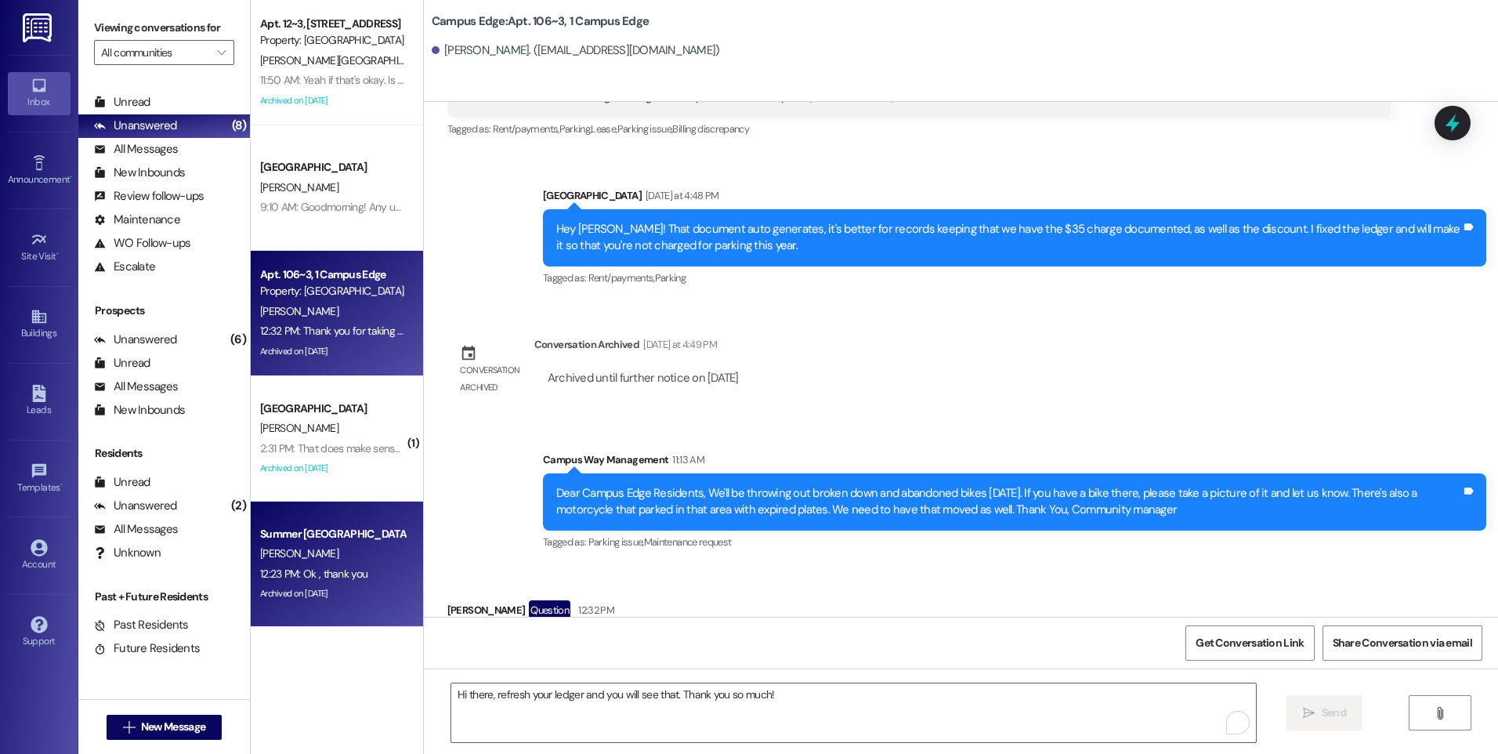
click at [349, 550] on div "[PERSON_NAME]" at bounding box center [332, 554] width 148 height 20
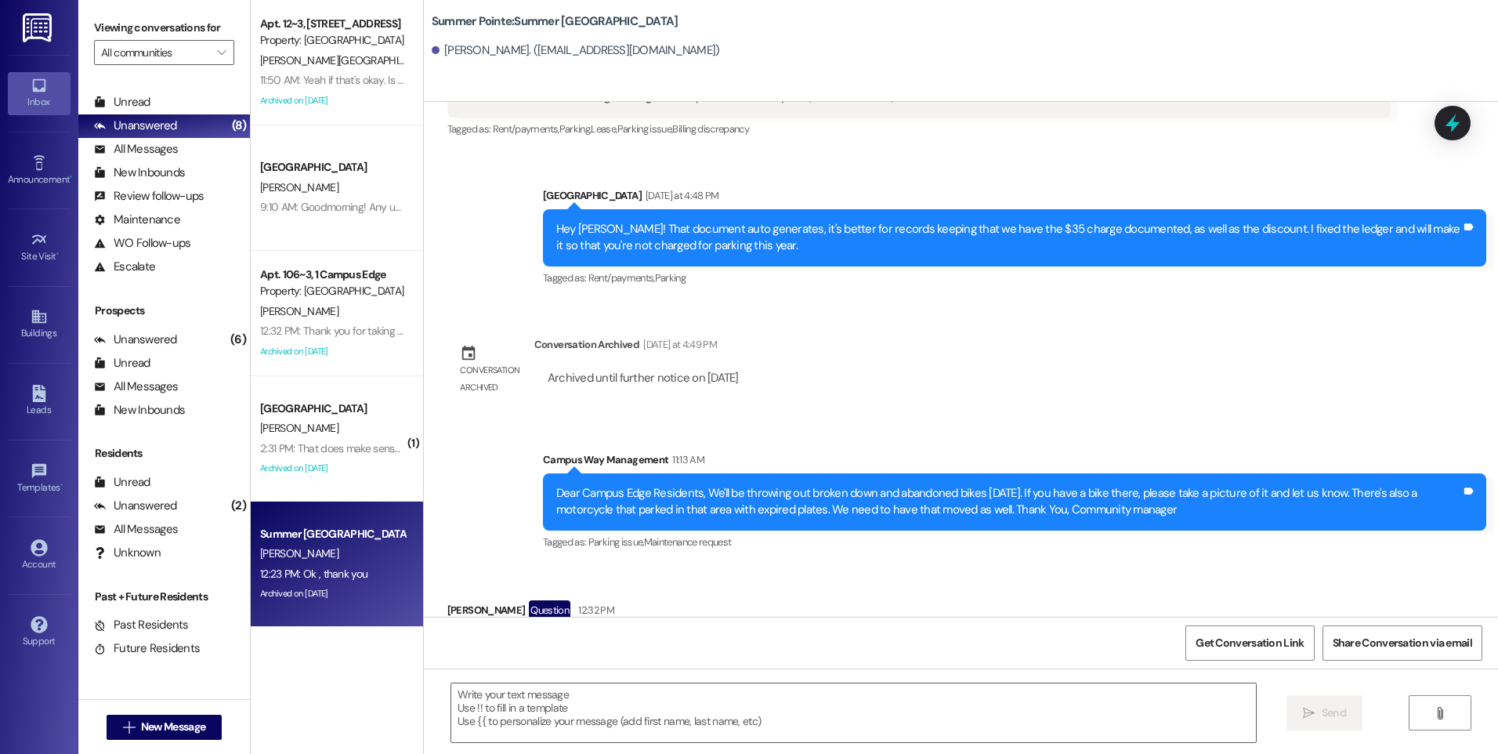
scroll to position [273, 0]
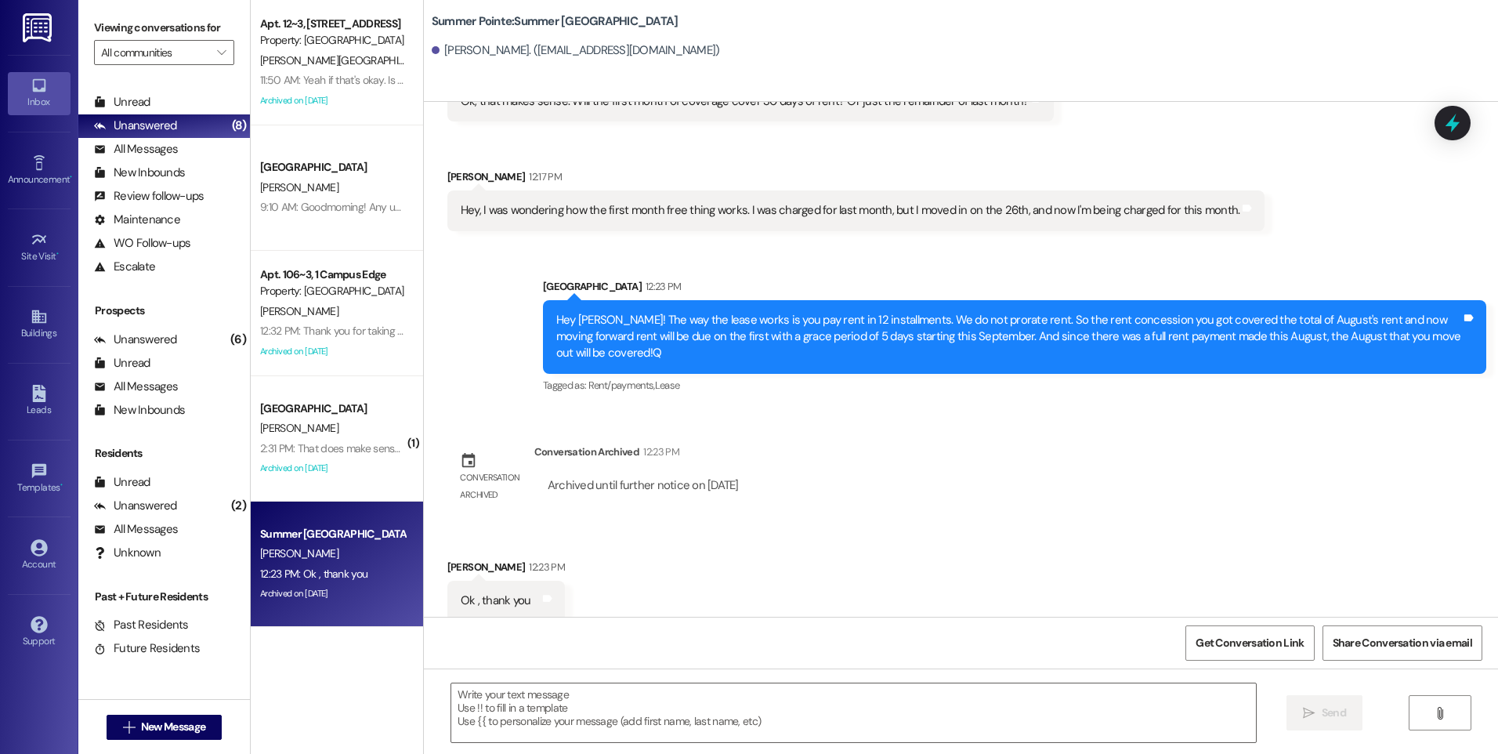
drag, startPoint x: 1450, startPoint y: 133, endPoint x: 999, endPoint y: 281, distance: 474.1
click at [1450, 132] on icon at bounding box center [1452, 123] width 20 height 20
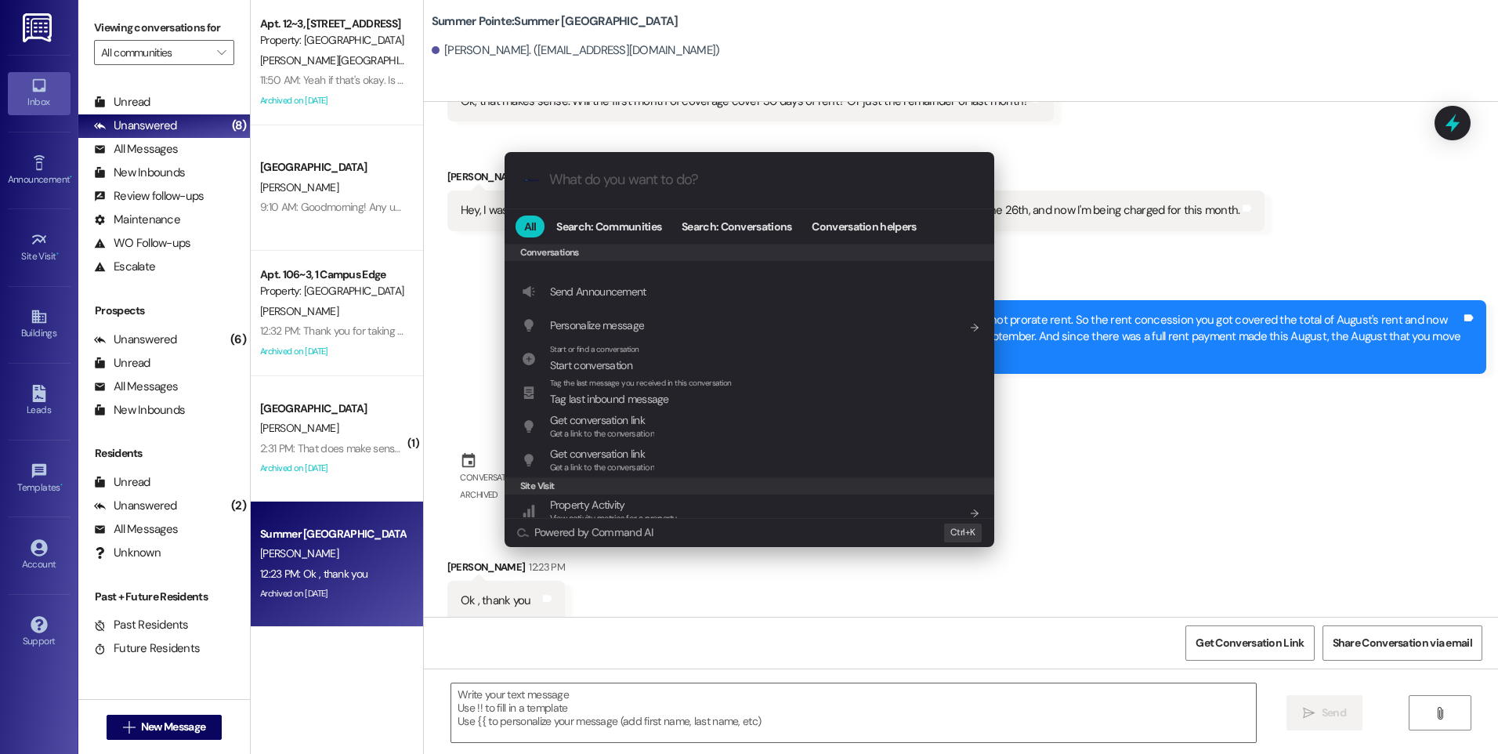
scroll to position [683, 0]
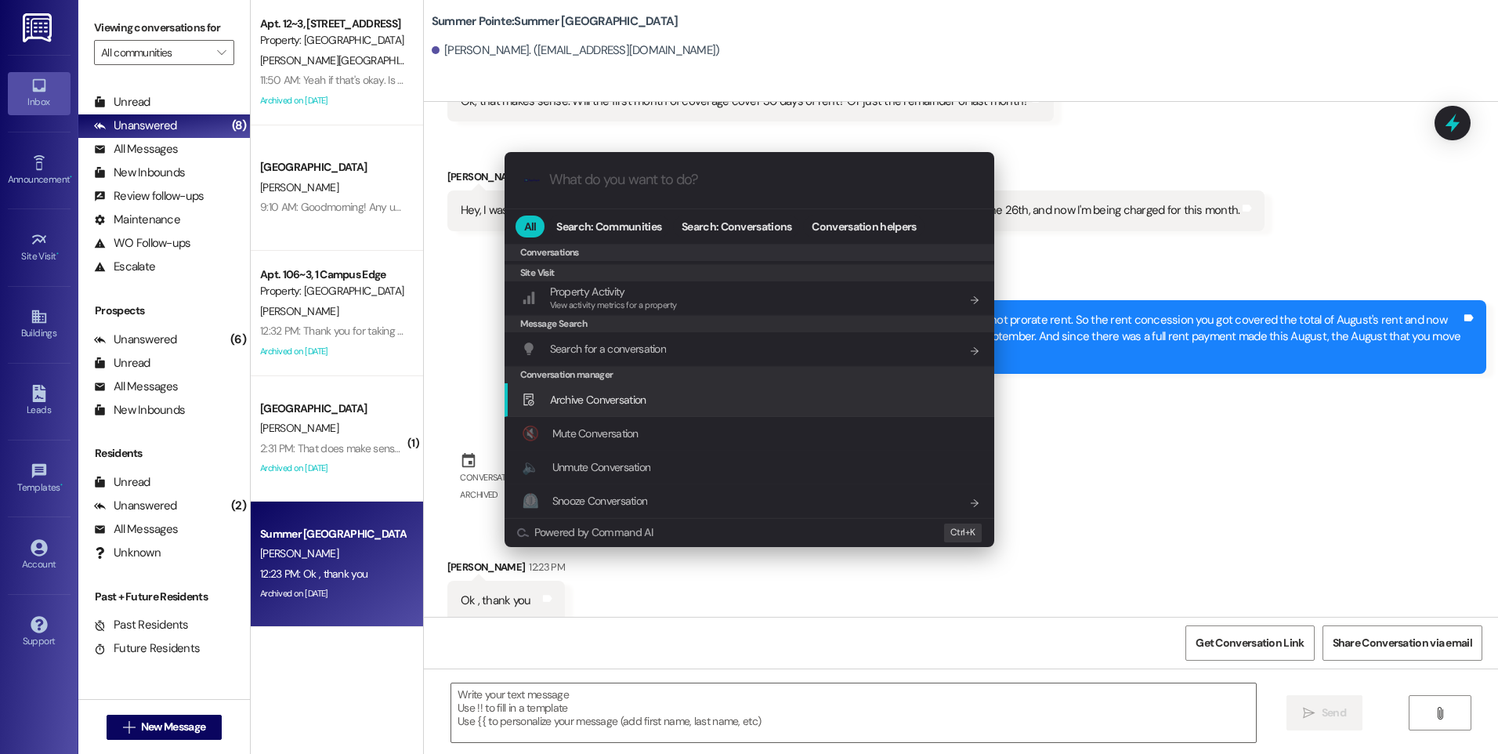
click at [599, 401] on span "Archive Conversation" at bounding box center [598, 399] width 96 height 14
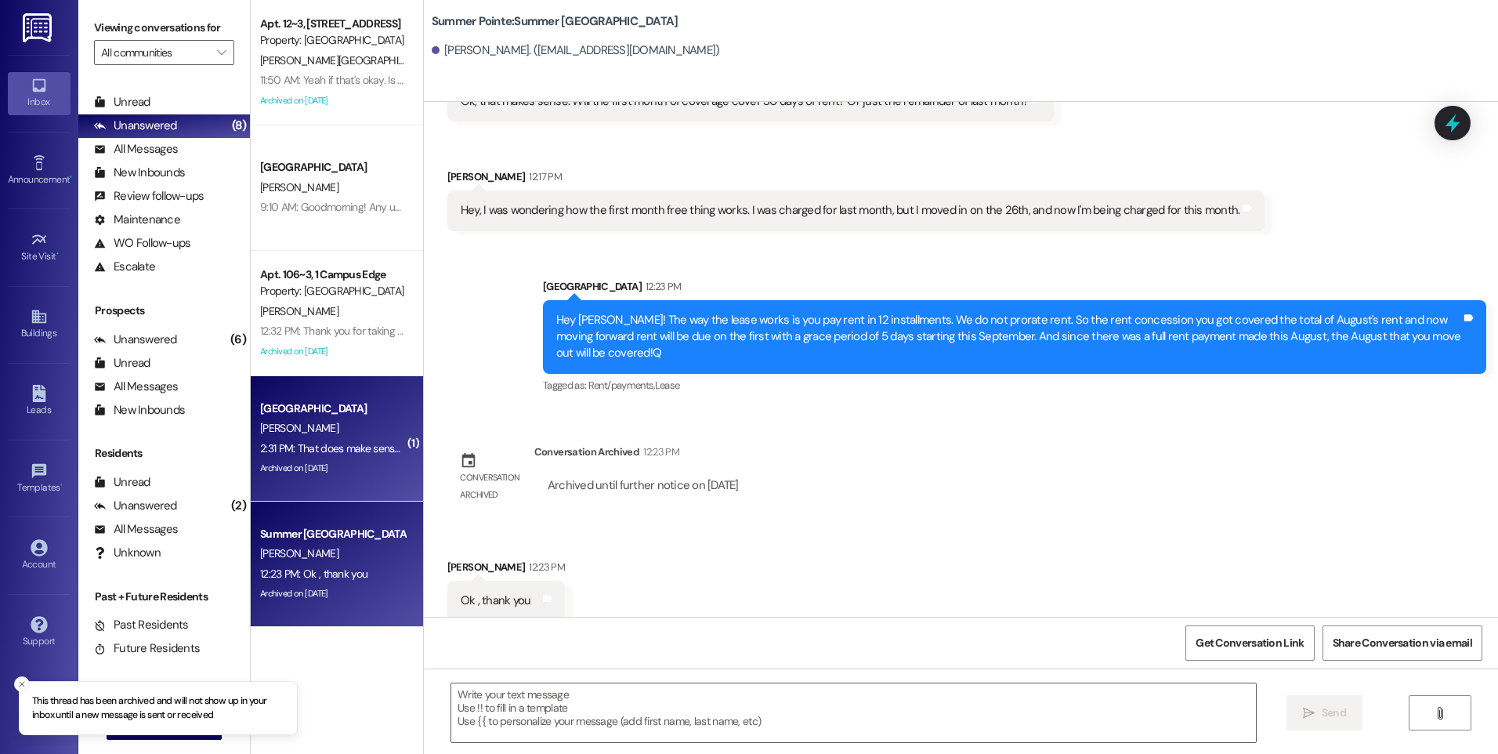
click at [342, 433] on div "[PERSON_NAME]" at bounding box center [332, 428] width 148 height 20
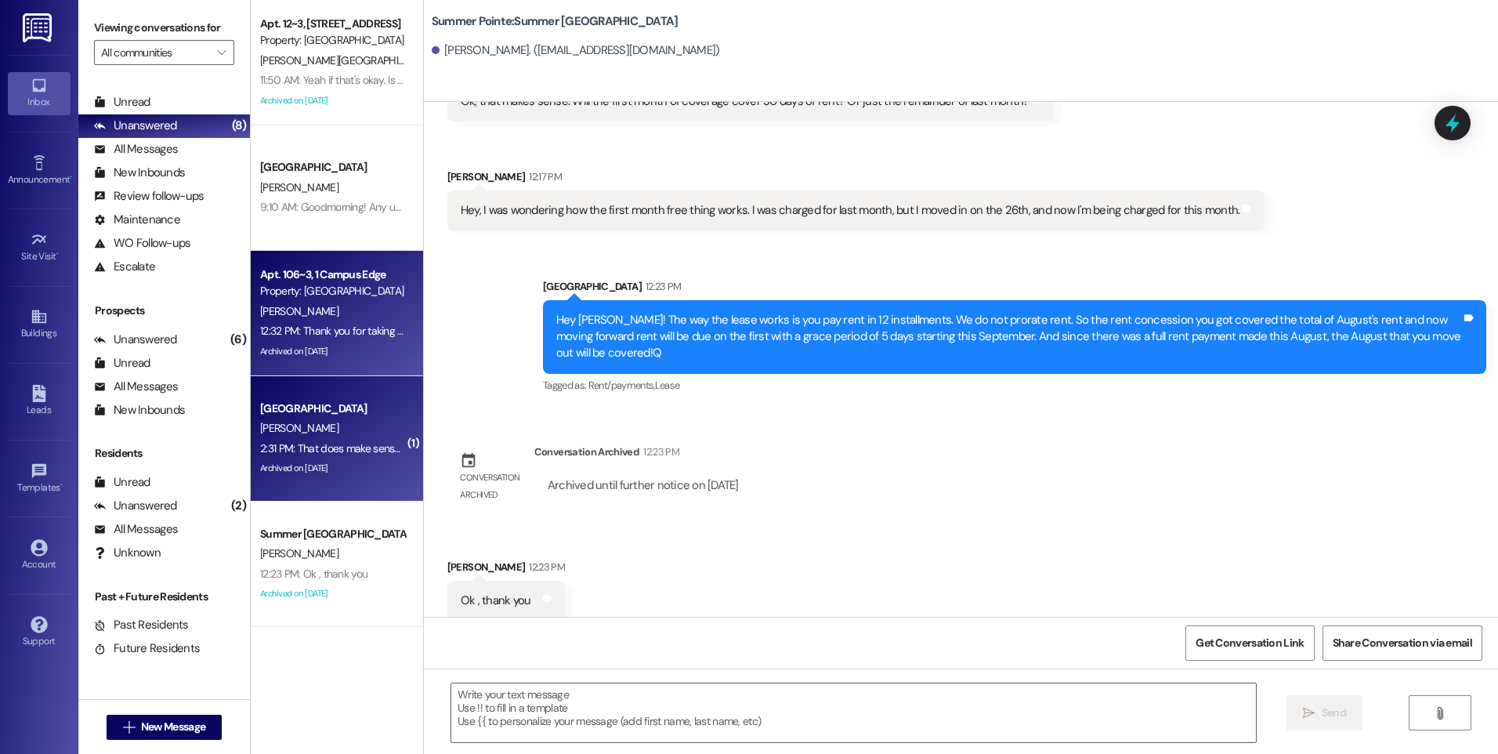
scroll to position [3399, 0]
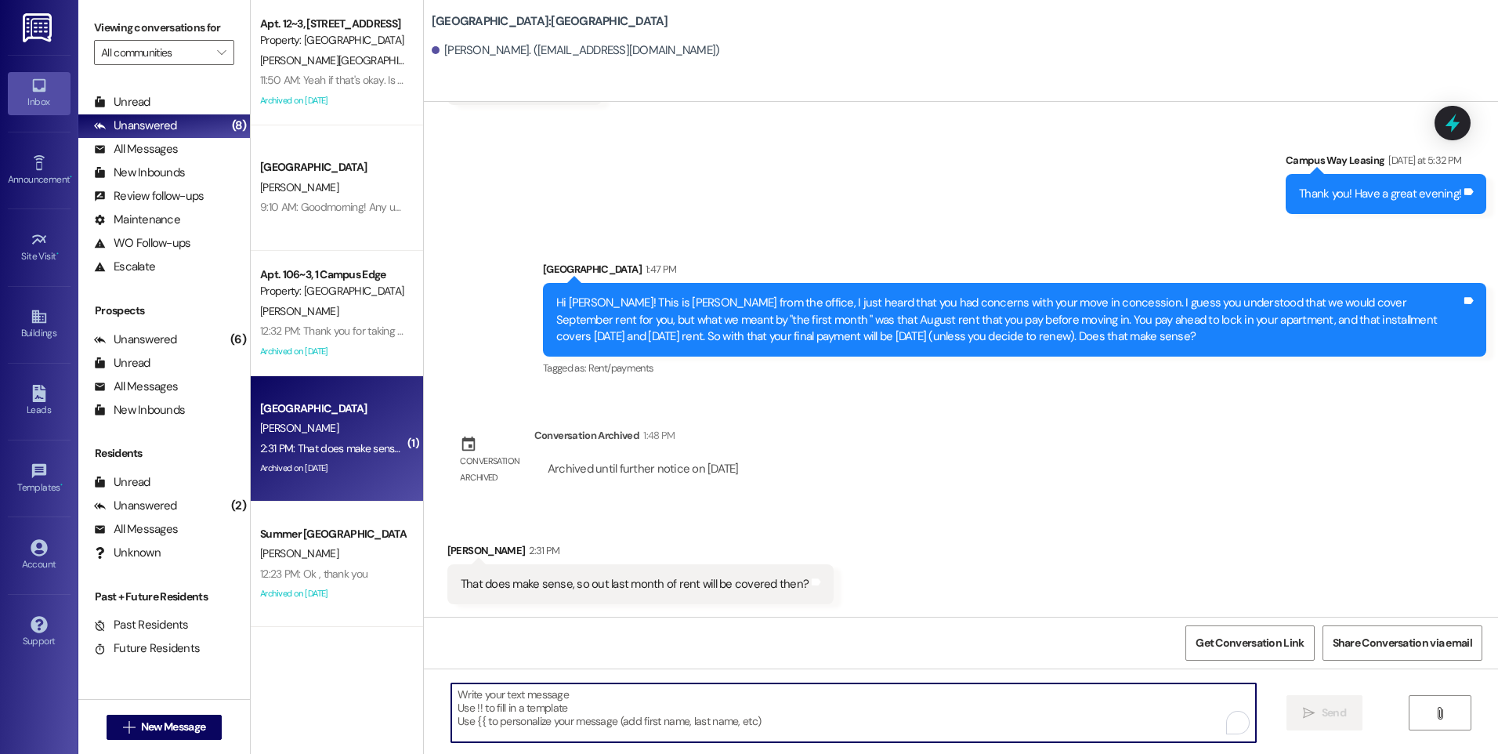
click at [743, 692] on textarea "To enrich screen reader interactions, please activate Accessibility in Grammarl…" at bounding box center [853, 712] width 804 height 59
type textarea "Correct! :)"
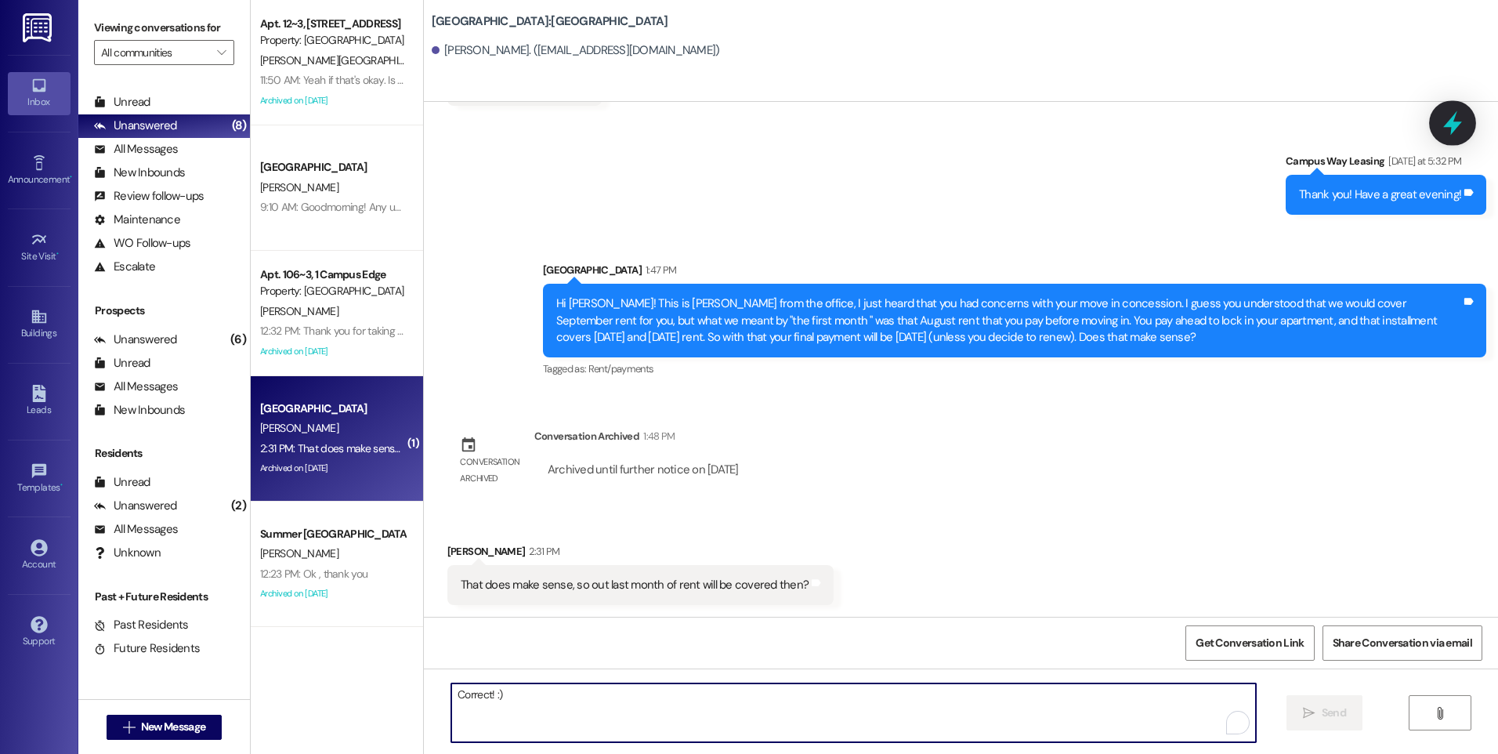
click at [1444, 113] on icon at bounding box center [1452, 123] width 27 height 27
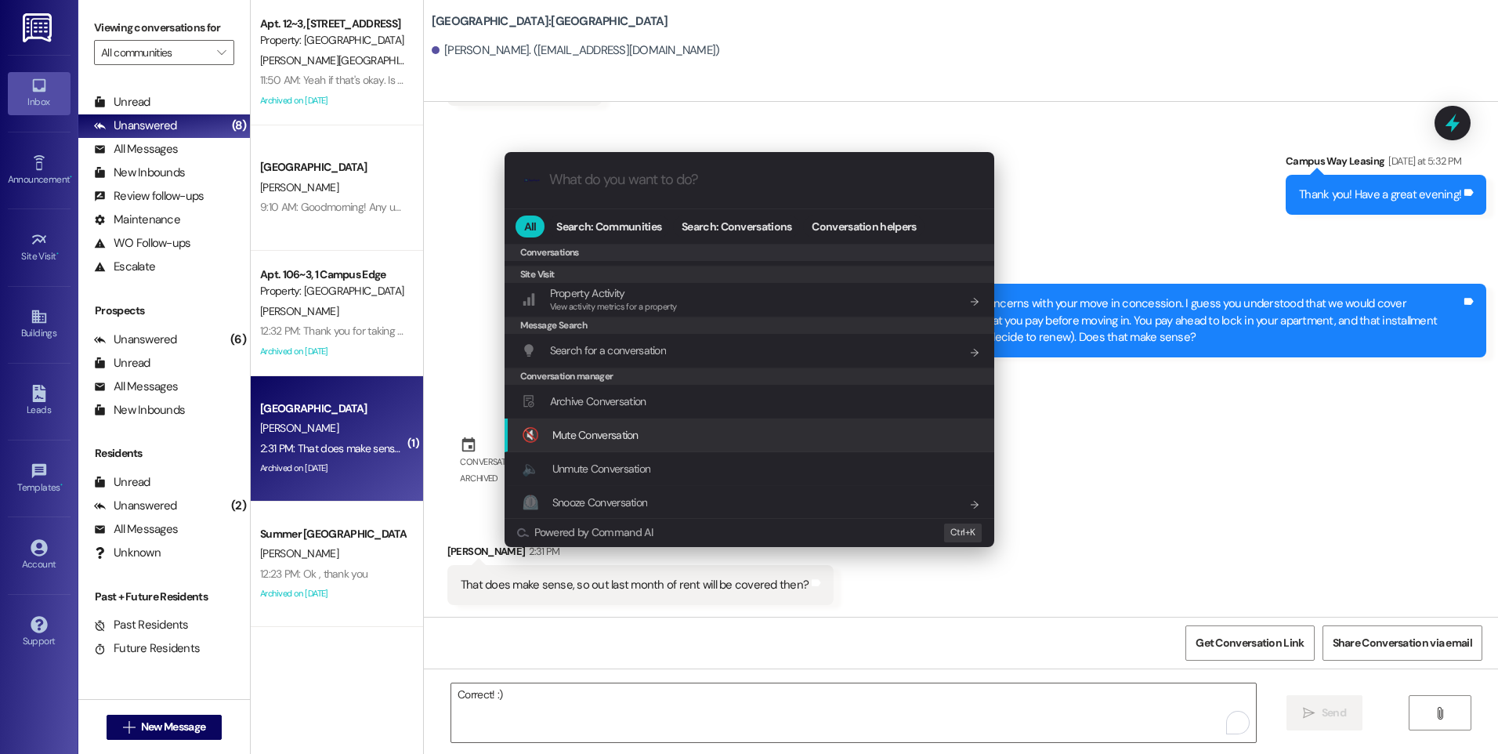
scroll to position [683, 0]
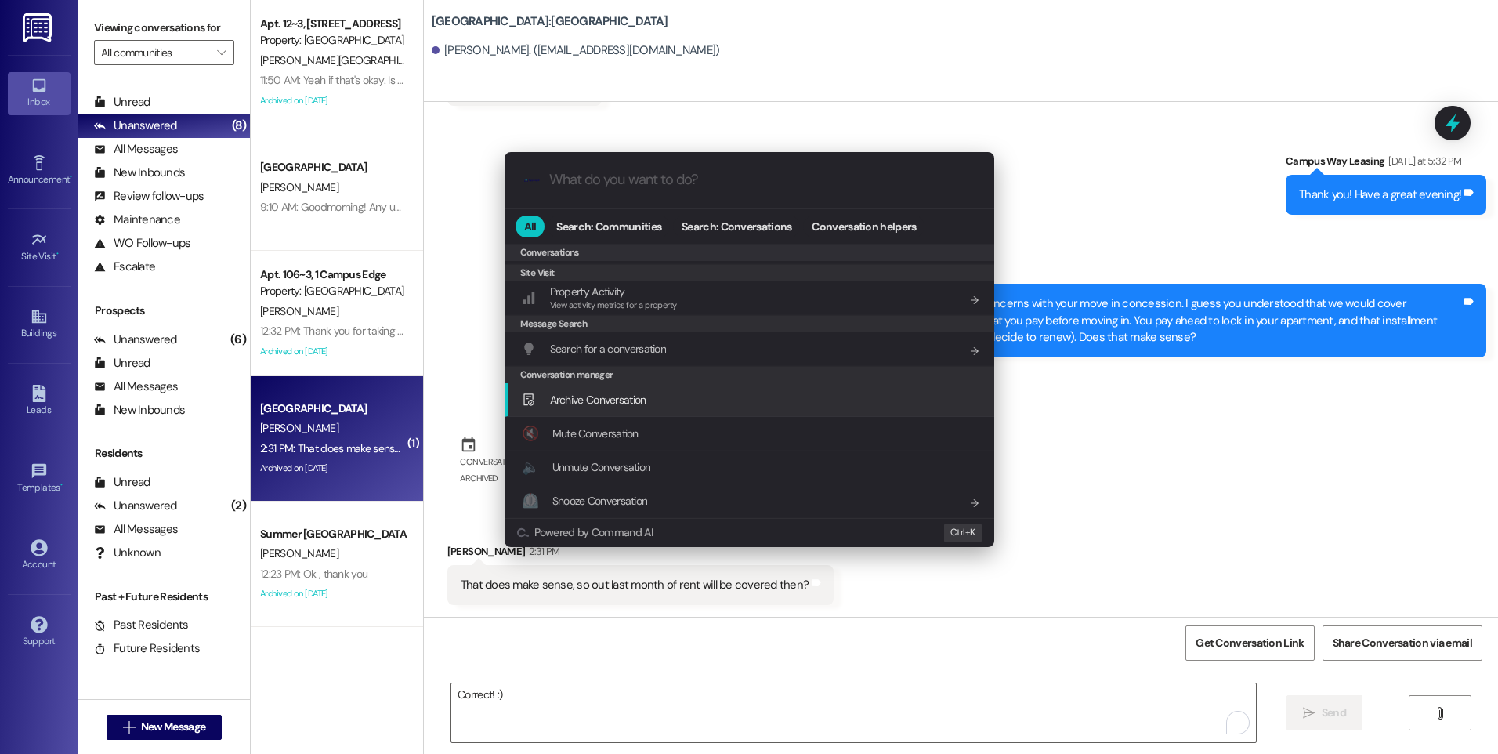
click at [626, 407] on span "Archive Conversation" at bounding box center [598, 399] width 96 height 17
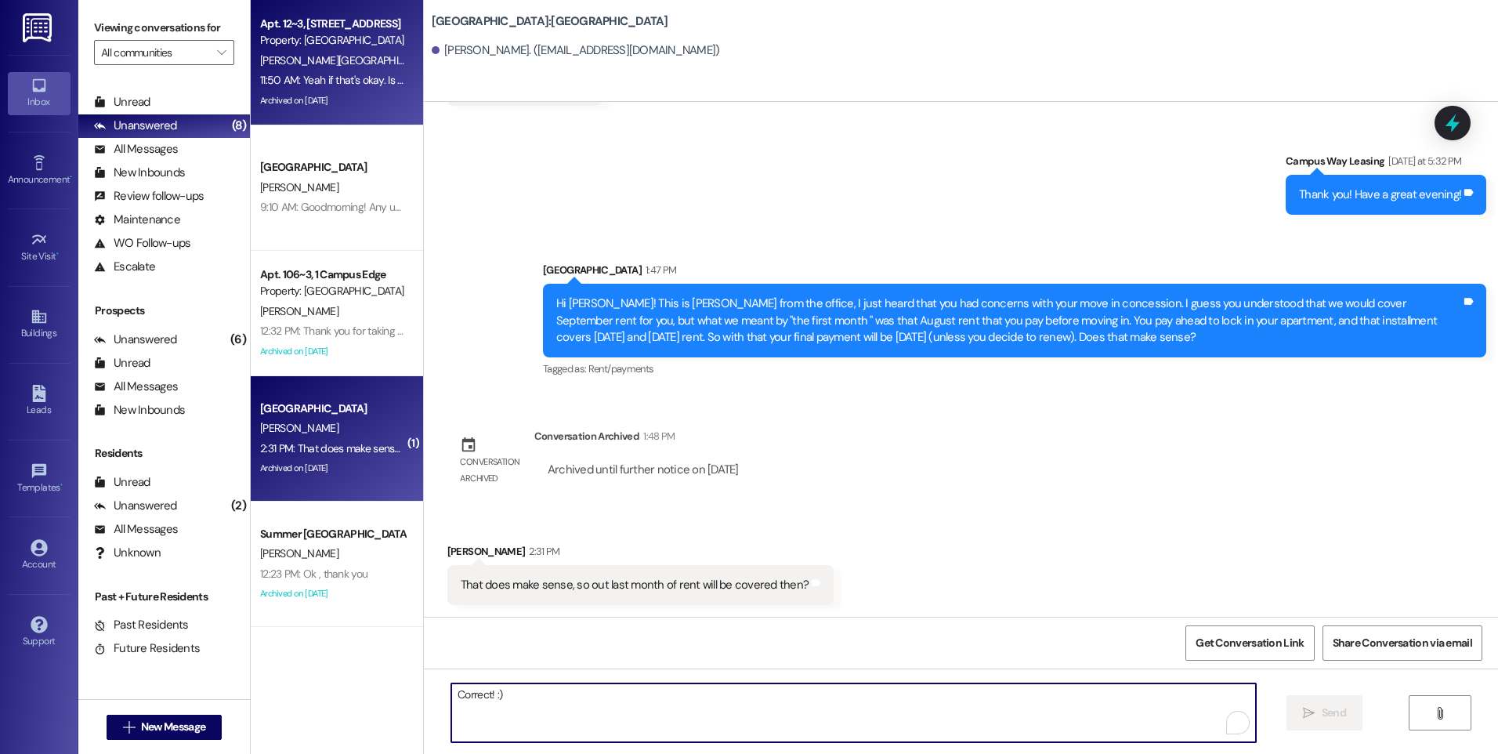
click at [349, 65] on div "[PERSON_NAME][GEOGRAPHIC_DATA]" at bounding box center [332, 61] width 148 height 20
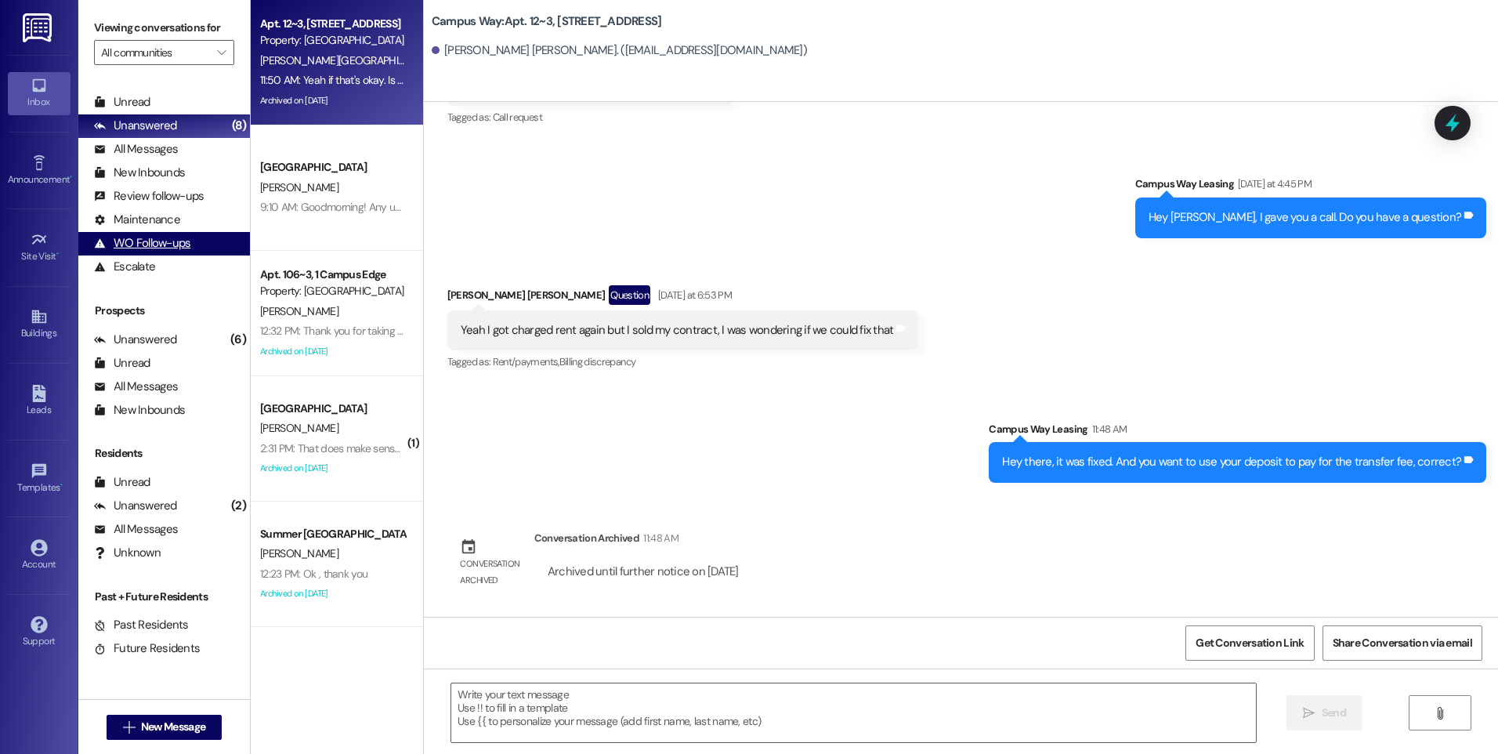
scroll to position [10699, 0]
